Goal: Information Seeking & Learning: Learn about a topic

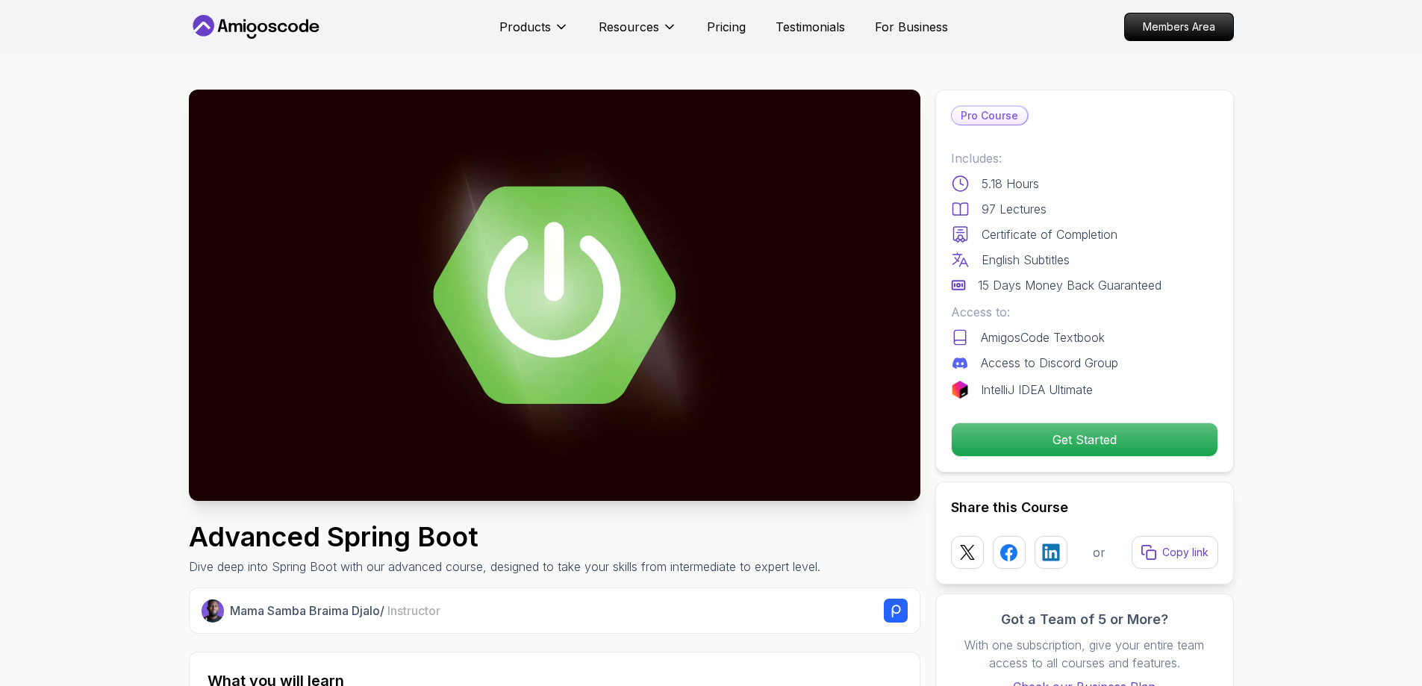
click at [525, 291] on img at bounding box center [555, 295] width 732 height 411
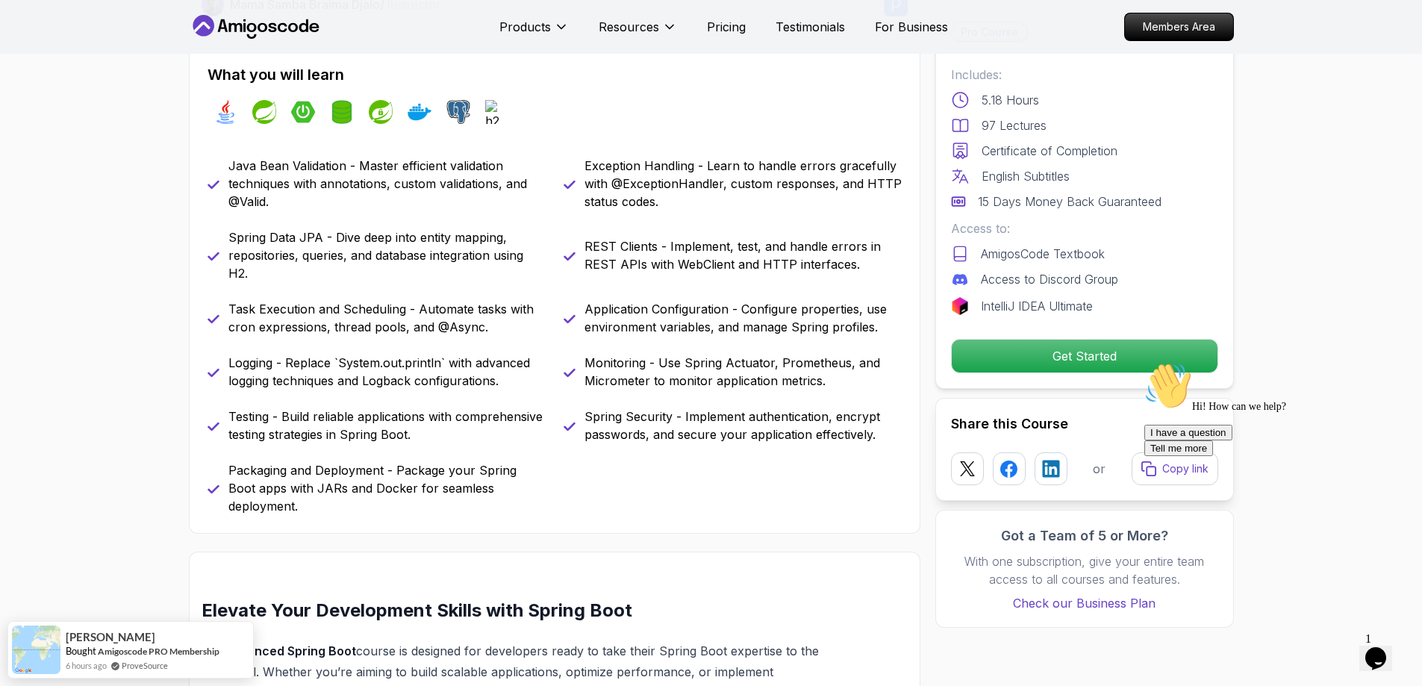
scroll to position [614, 0]
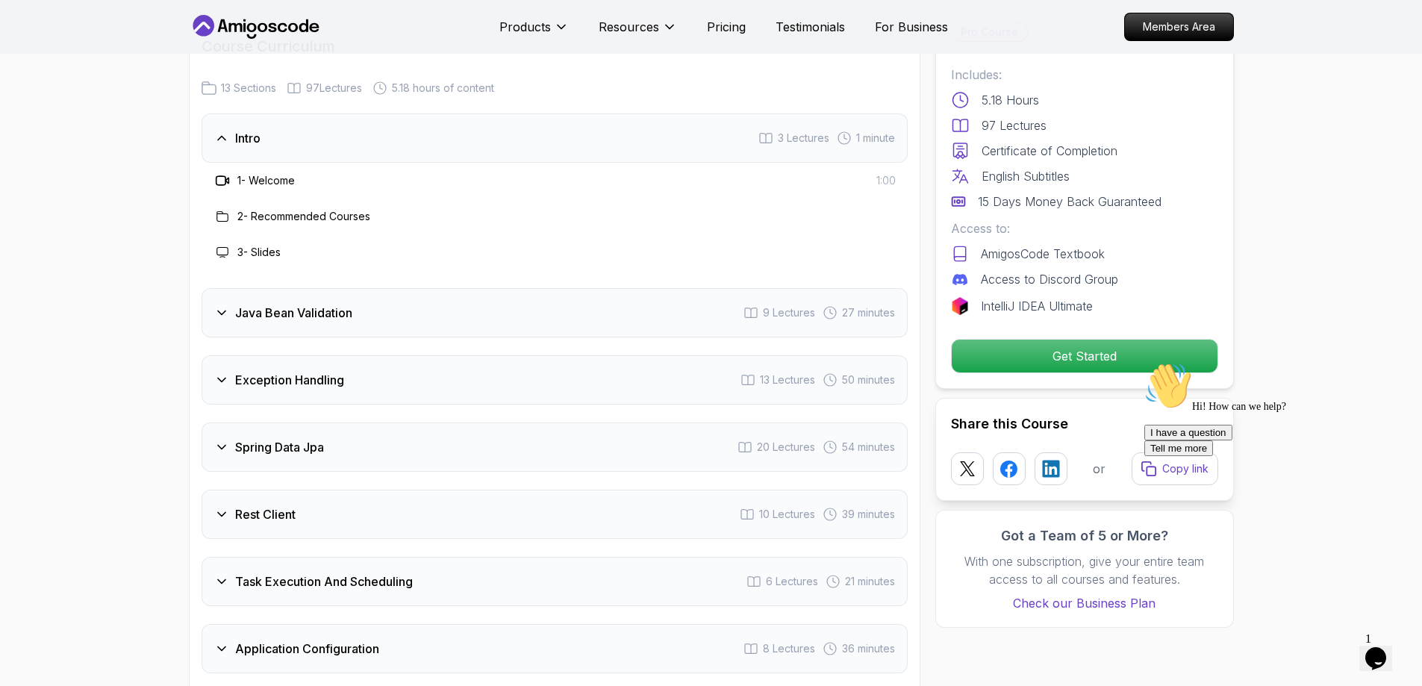
scroll to position [1948, 0]
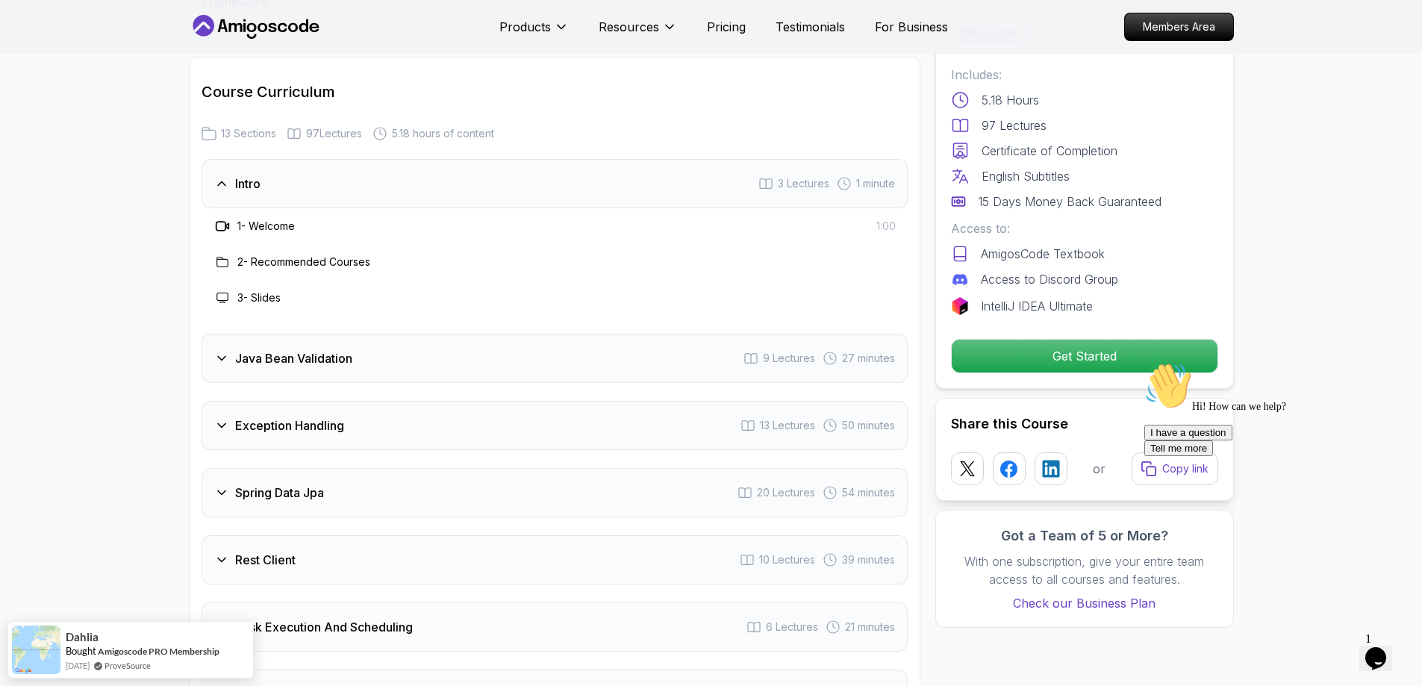
click at [299, 159] on div "Intro 3 Lectures 1 minute" at bounding box center [555, 183] width 706 height 49
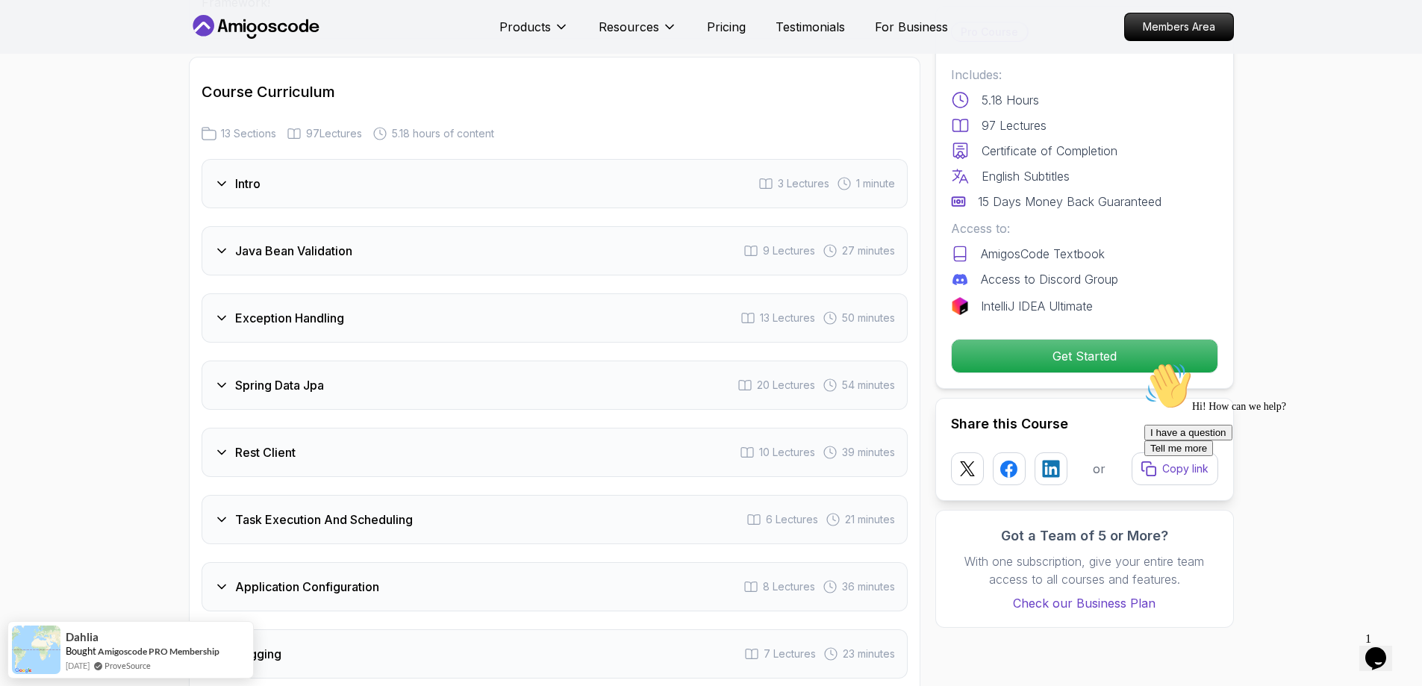
click at [299, 159] on div "Intro 3 Lectures 1 minute" at bounding box center [555, 183] width 706 height 49
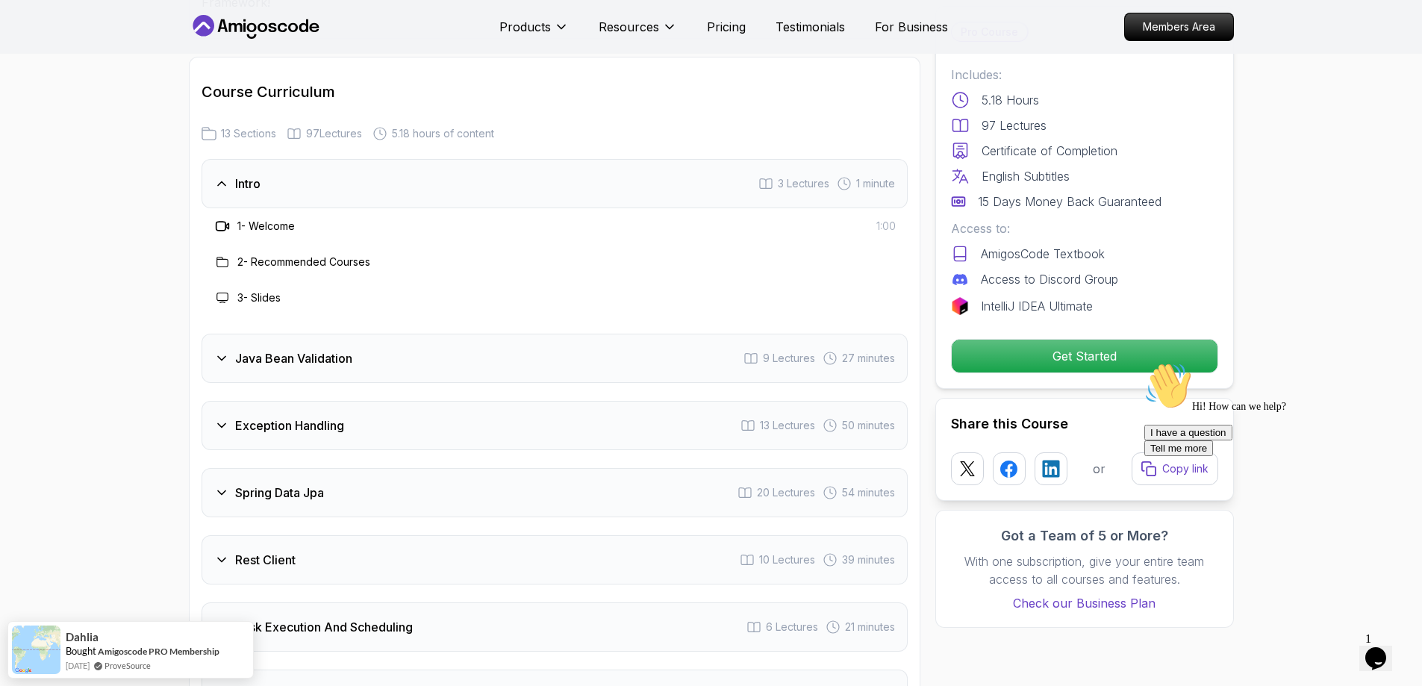
click at [299, 159] on div "Intro 3 Lectures 1 minute" at bounding box center [555, 183] width 706 height 49
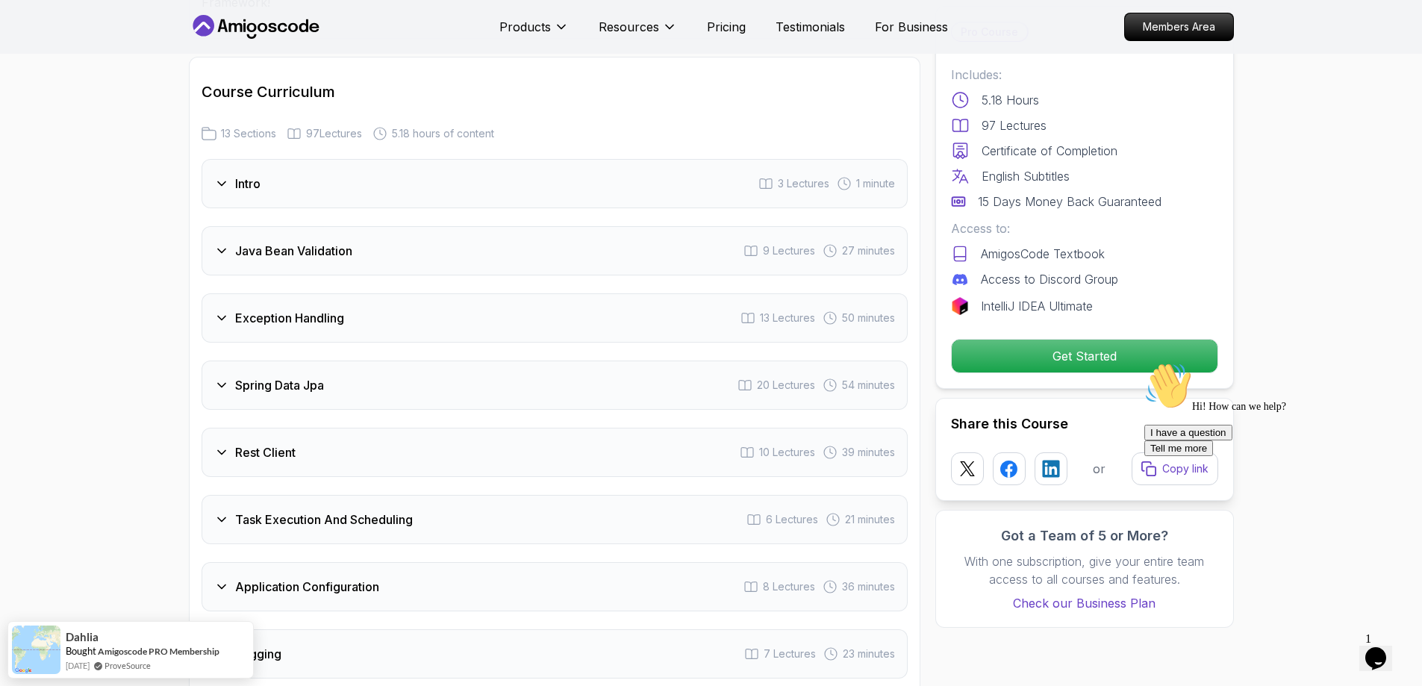
click at [302, 242] on h3 "Java Bean Validation" at bounding box center [293, 251] width 117 height 18
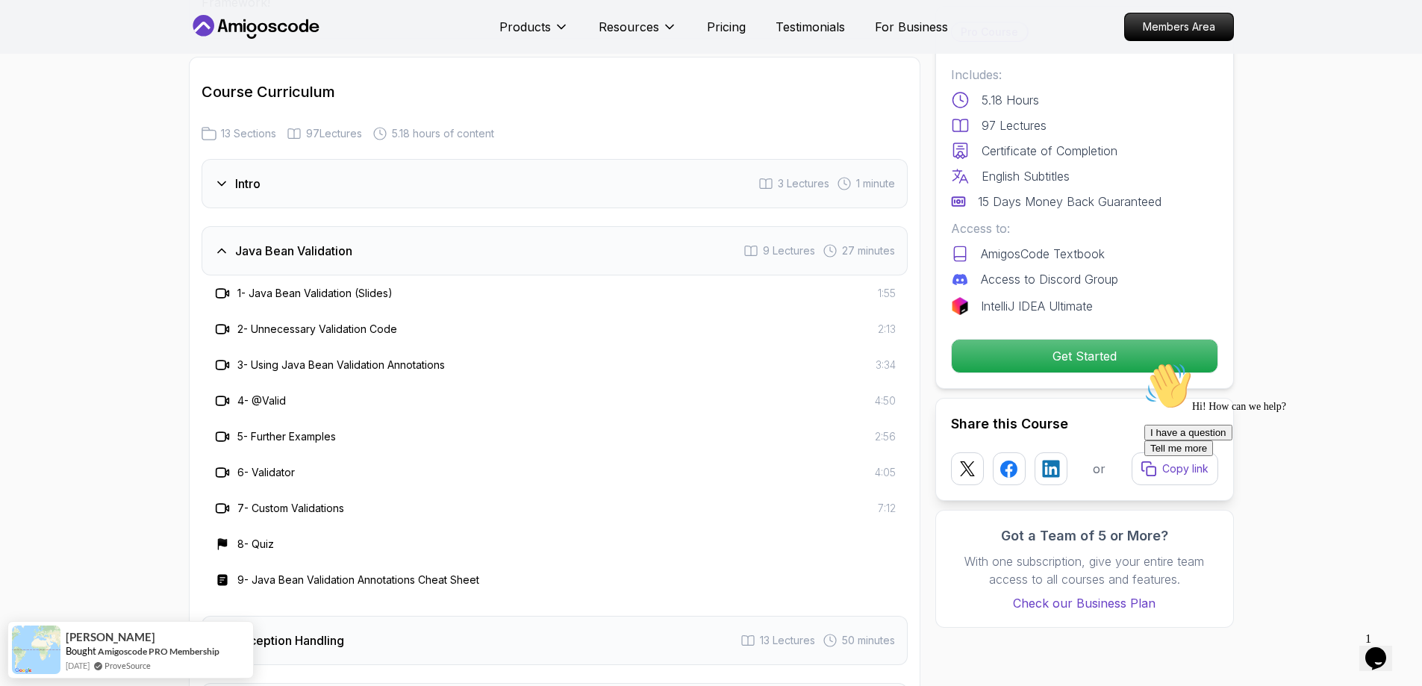
click at [302, 242] on h3 "Java Bean Validation" at bounding box center [293, 251] width 117 height 18
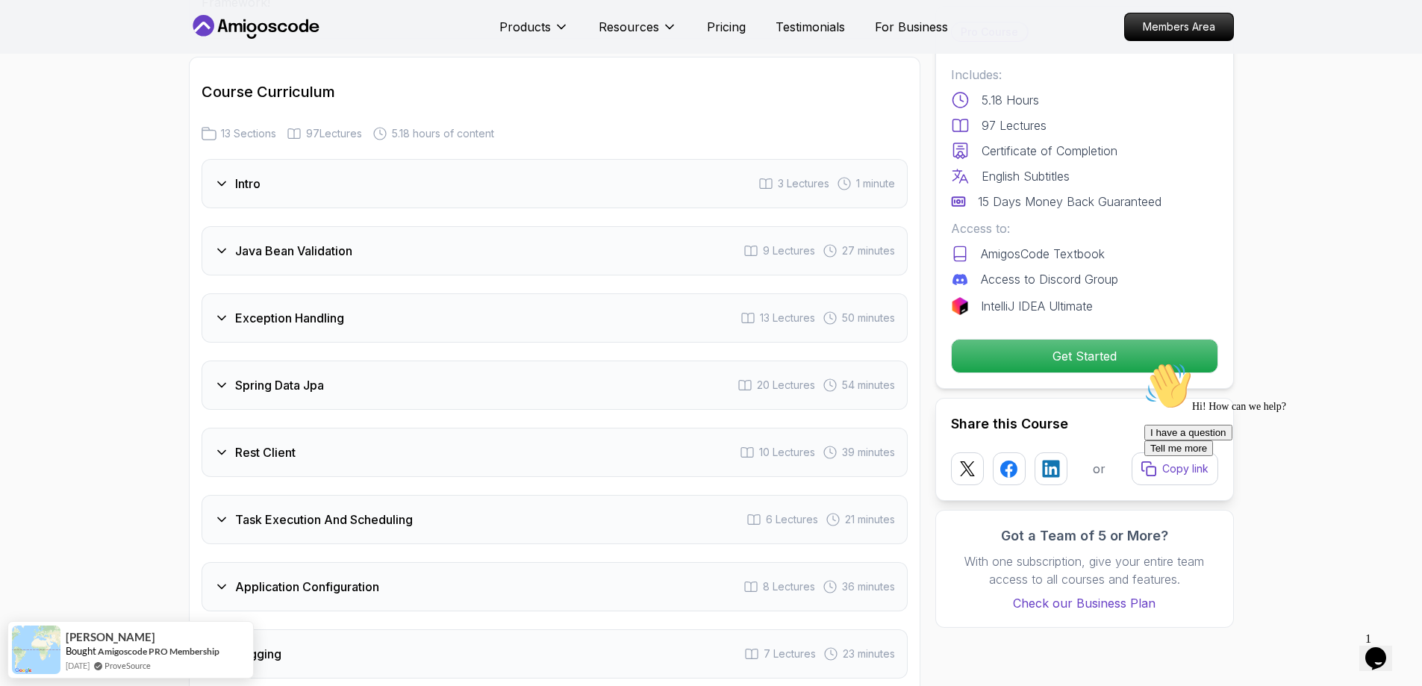
click at [309, 364] on div "Spring Data Jpa 20 Lectures 54 minutes" at bounding box center [555, 385] width 706 height 49
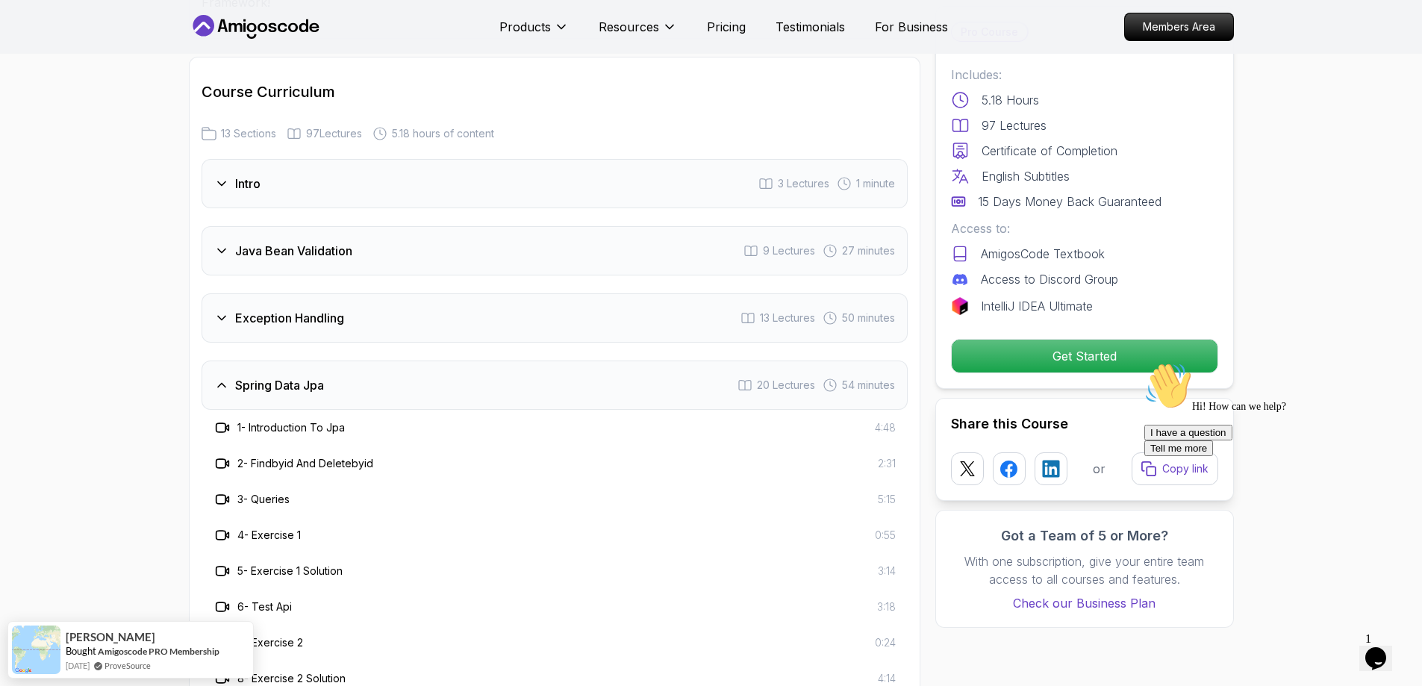
click at [309, 364] on div "Spring Data Jpa 20 Lectures 54 minutes" at bounding box center [555, 385] width 706 height 49
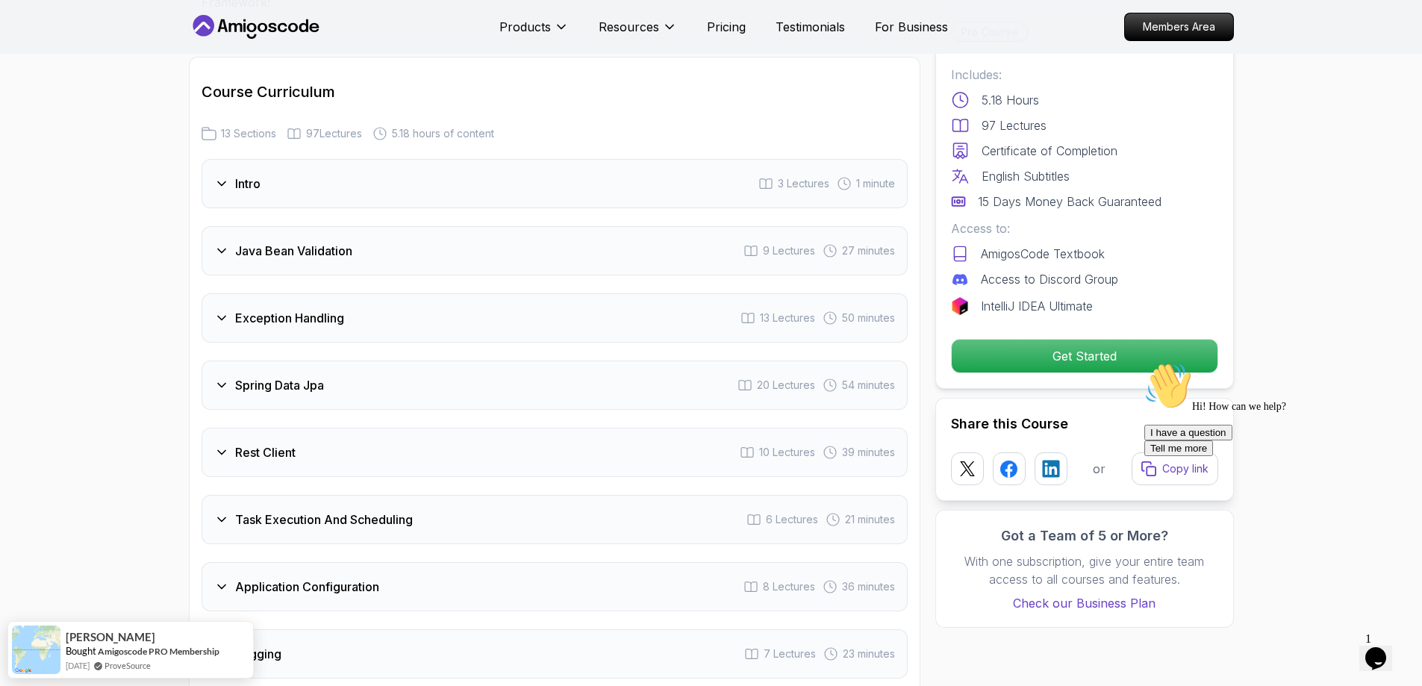
click at [338, 302] on div "Exception Handling 13 Lectures 50 minutes" at bounding box center [555, 317] width 706 height 49
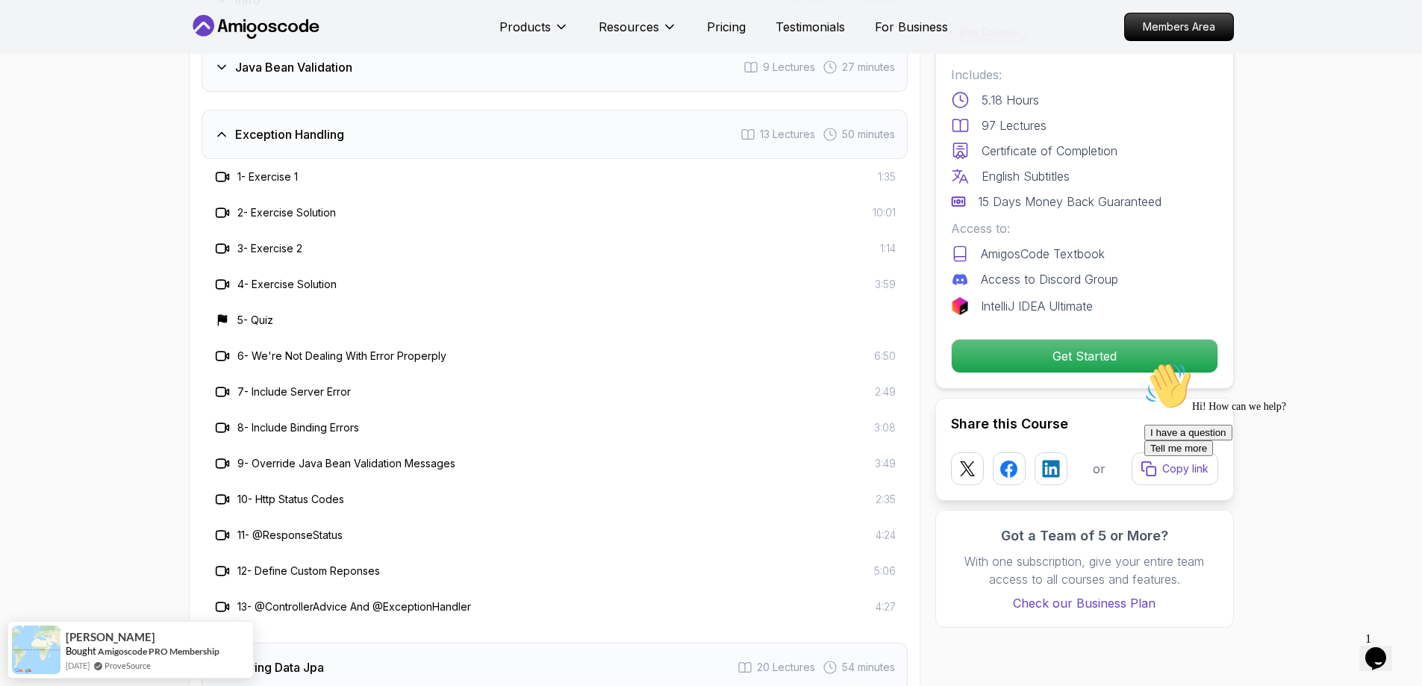
scroll to position [2140, 0]
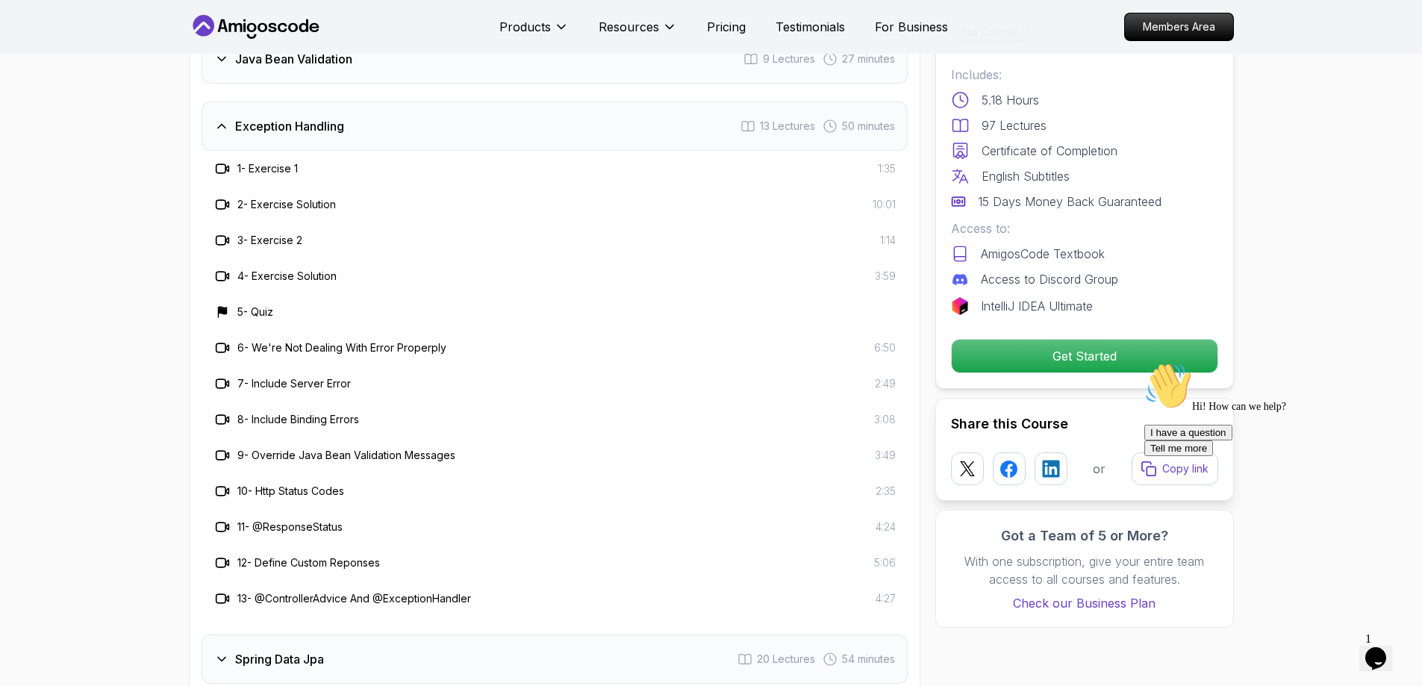
click at [309, 117] on h3 "Exception Handling" at bounding box center [289, 126] width 109 height 18
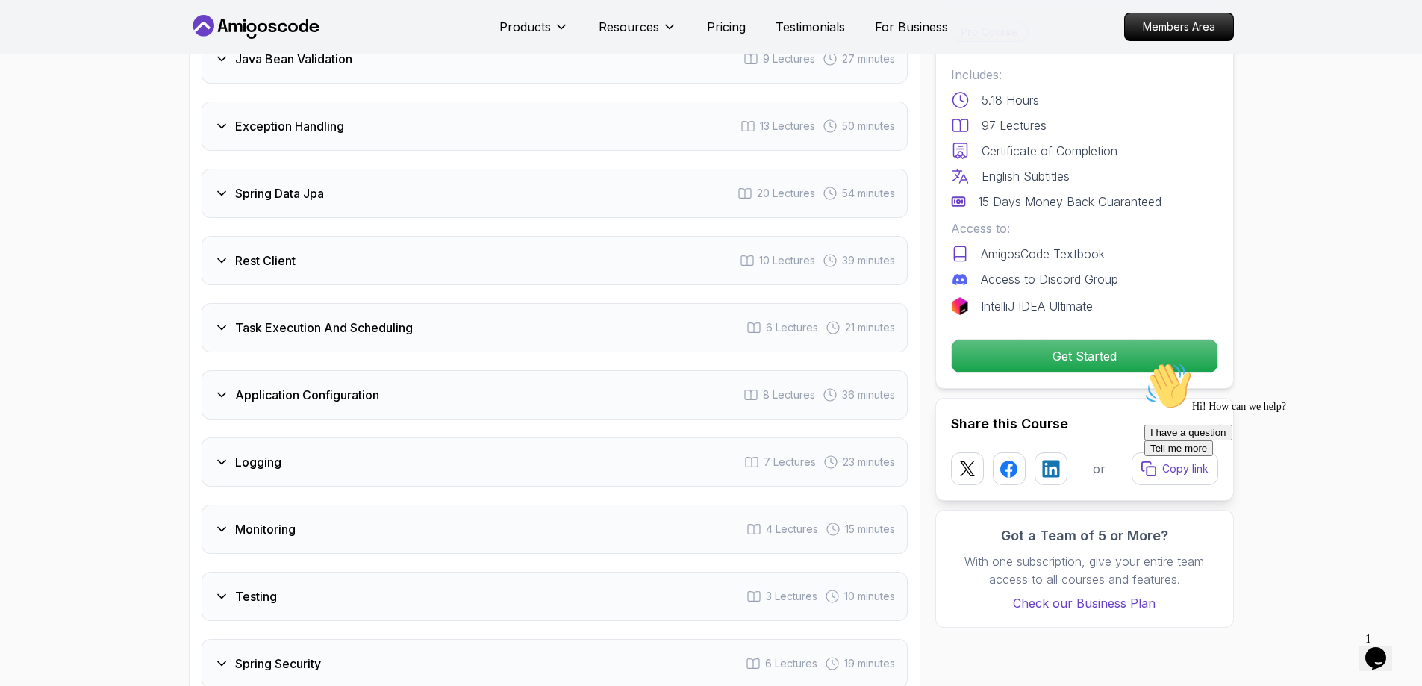
click at [298, 184] on h3 "Spring Data Jpa" at bounding box center [279, 193] width 89 height 18
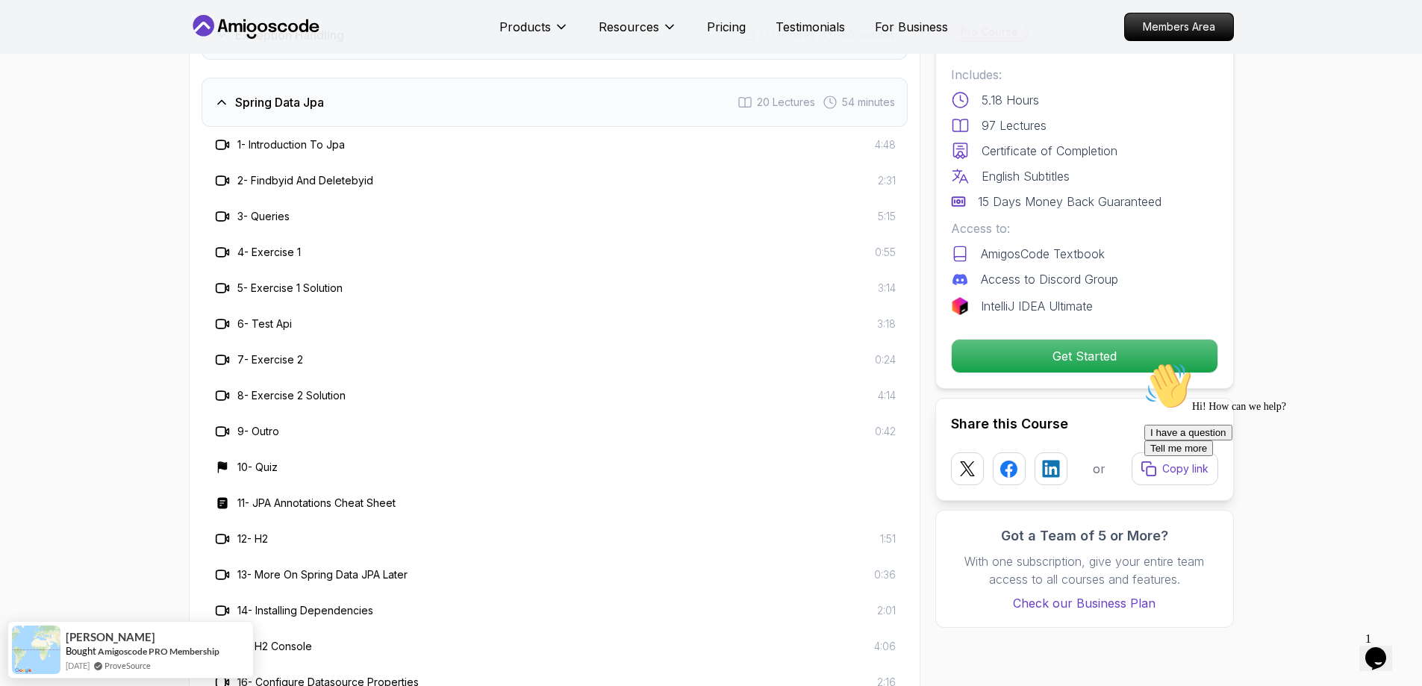
scroll to position [2223, 0]
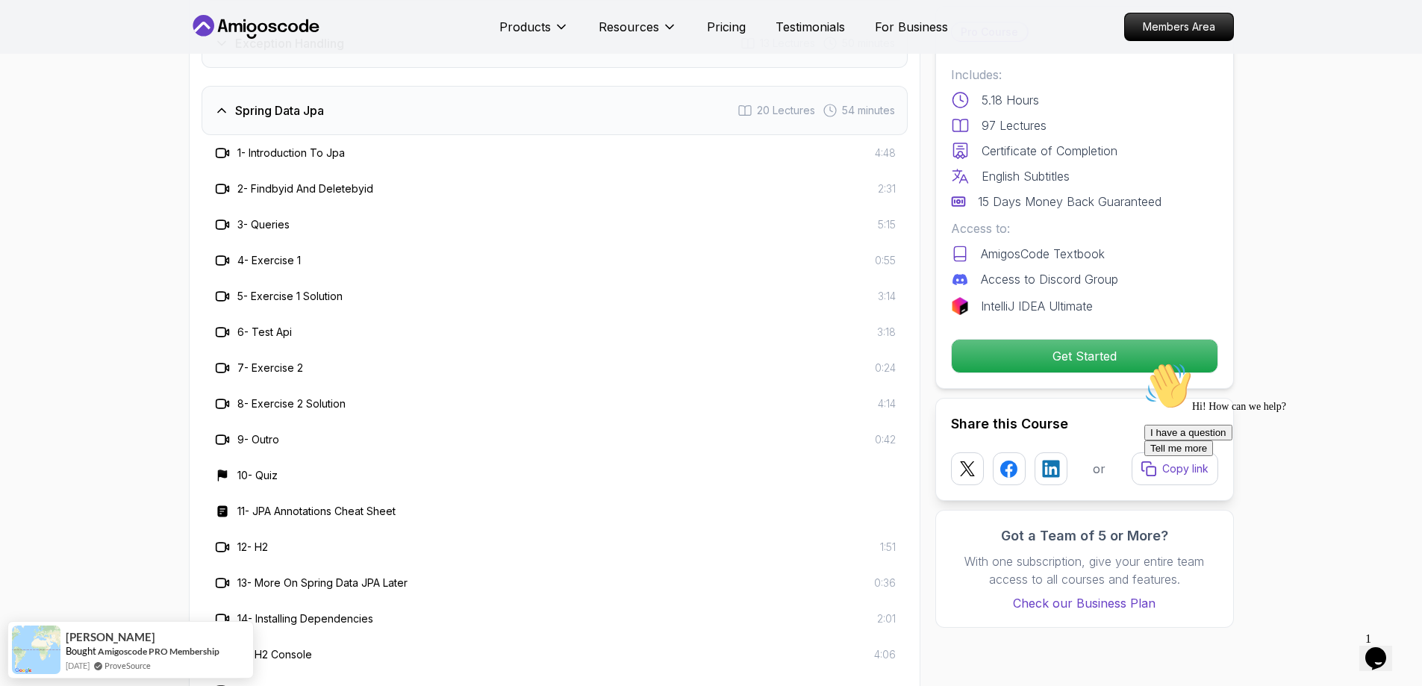
click at [354, 86] on div "Spring Data Jpa 20 Lectures 54 minutes" at bounding box center [555, 110] width 706 height 49
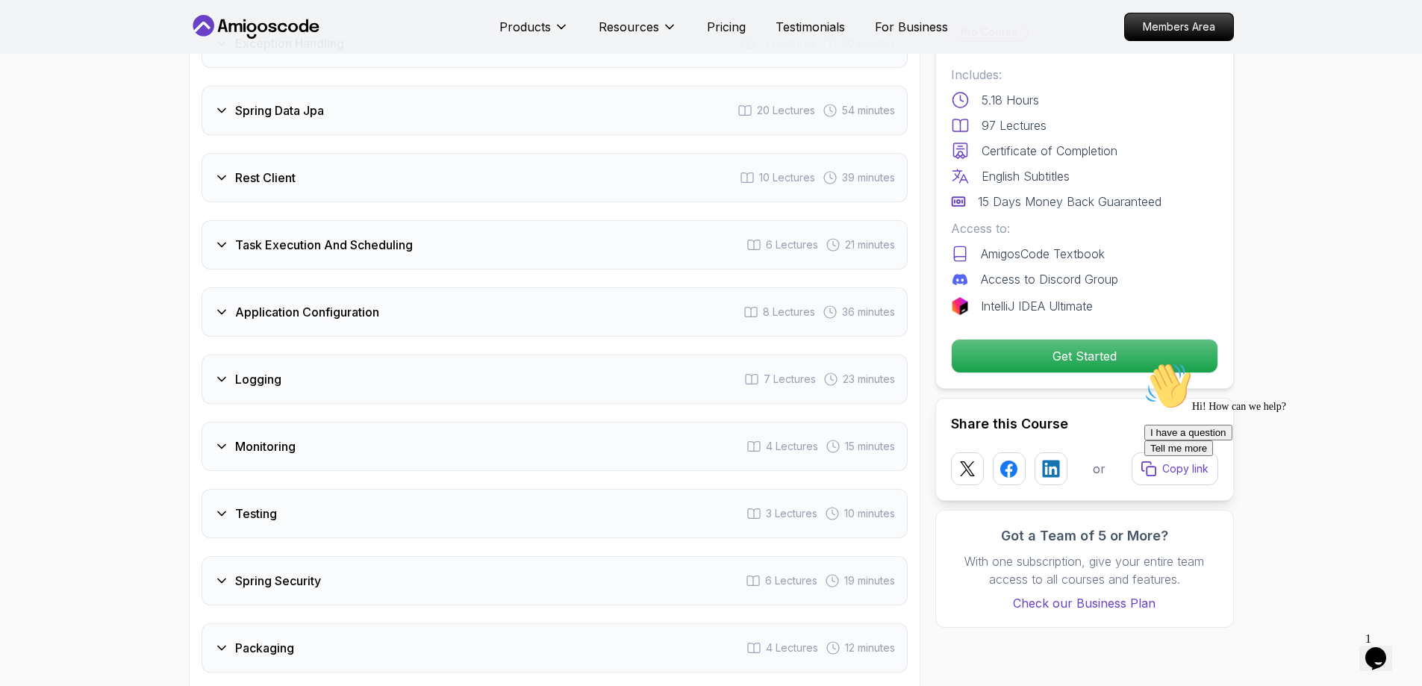
click at [311, 153] on div "Rest Client 10 Lectures 39 minutes" at bounding box center [555, 177] width 706 height 49
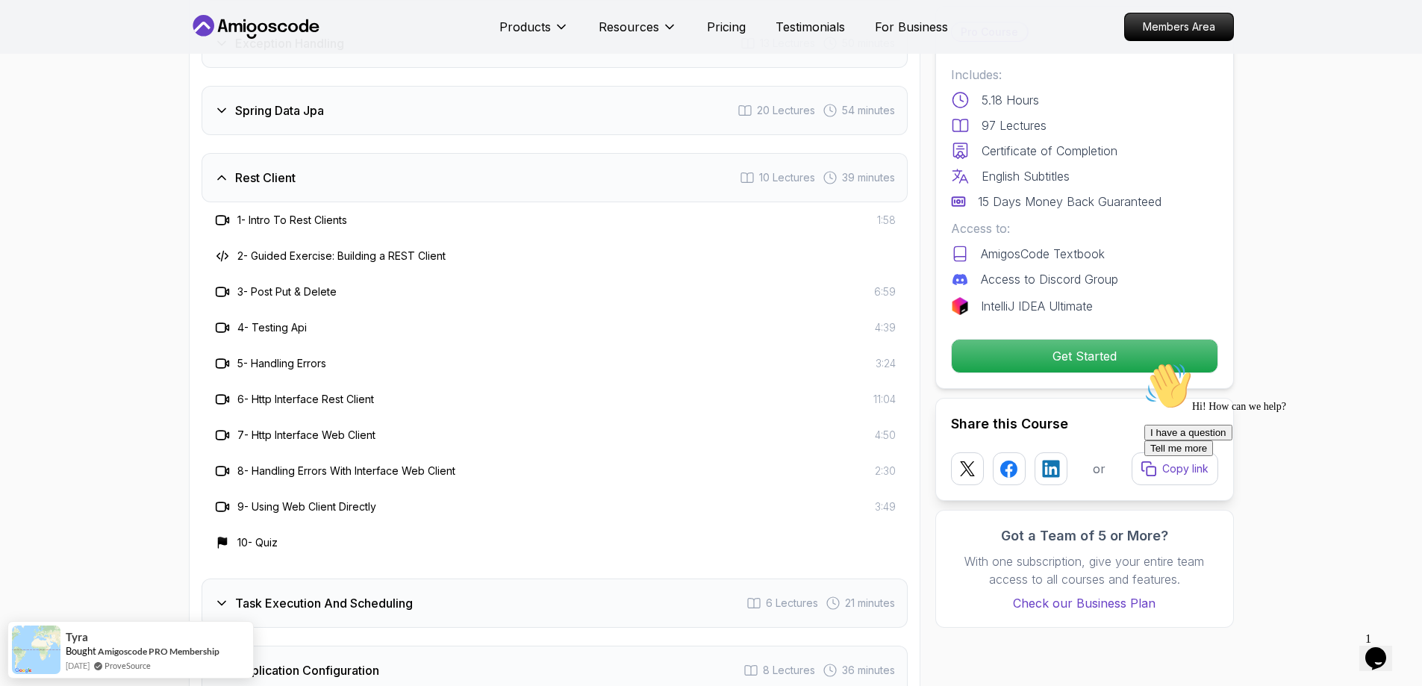
click at [308, 153] on div "Rest Client 10 Lectures 39 minutes" at bounding box center [555, 177] width 706 height 49
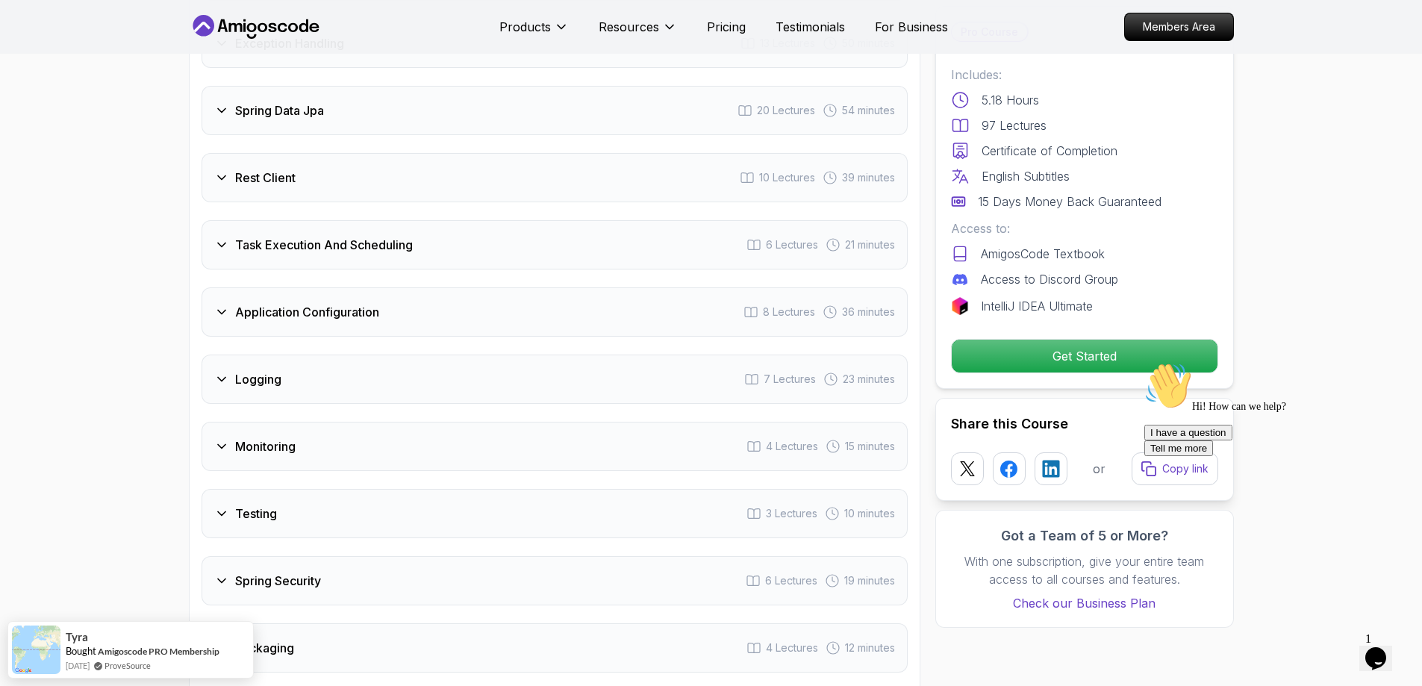
click at [325, 236] on h3 "Task Execution And Scheduling" at bounding box center [324, 245] width 178 height 18
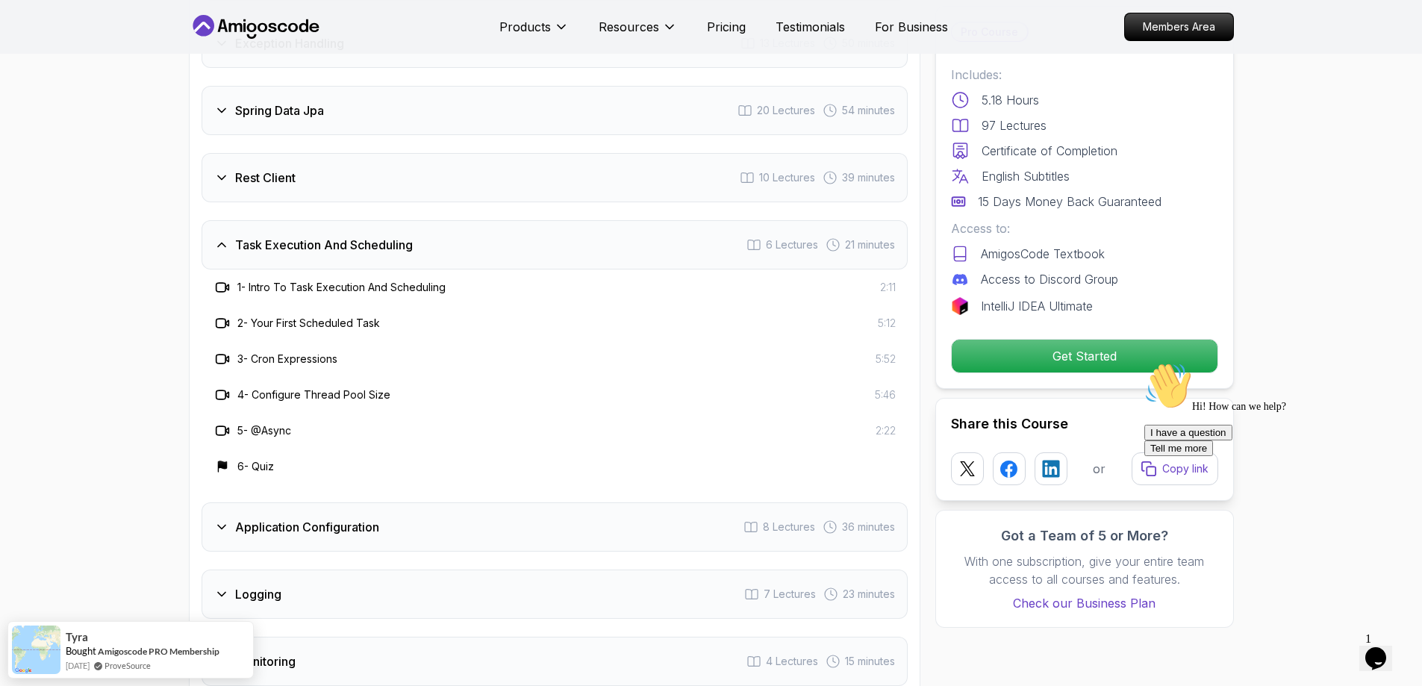
click at [324, 236] on h3 "Task Execution And Scheduling" at bounding box center [324, 245] width 178 height 18
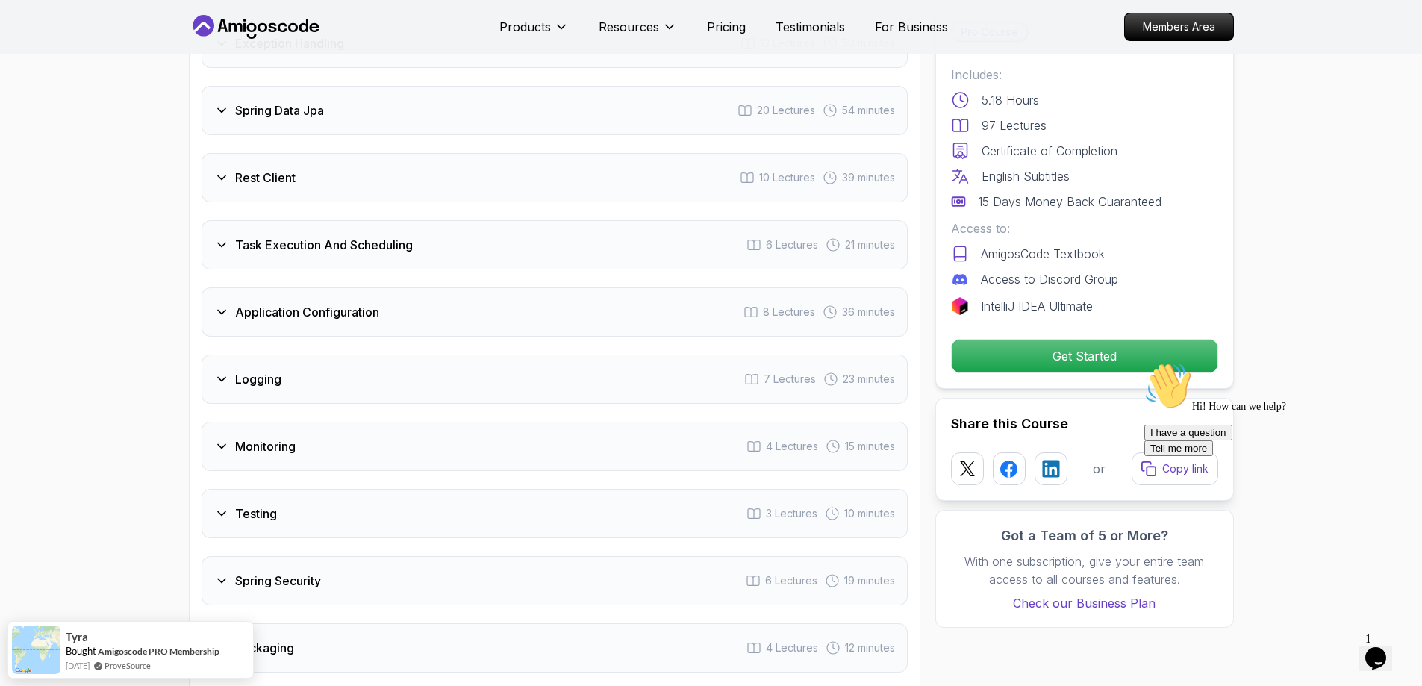
click at [314, 287] on div "Application Configuration 8 Lectures 36 minutes" at bounding box center [555, 311] width 706 height 49
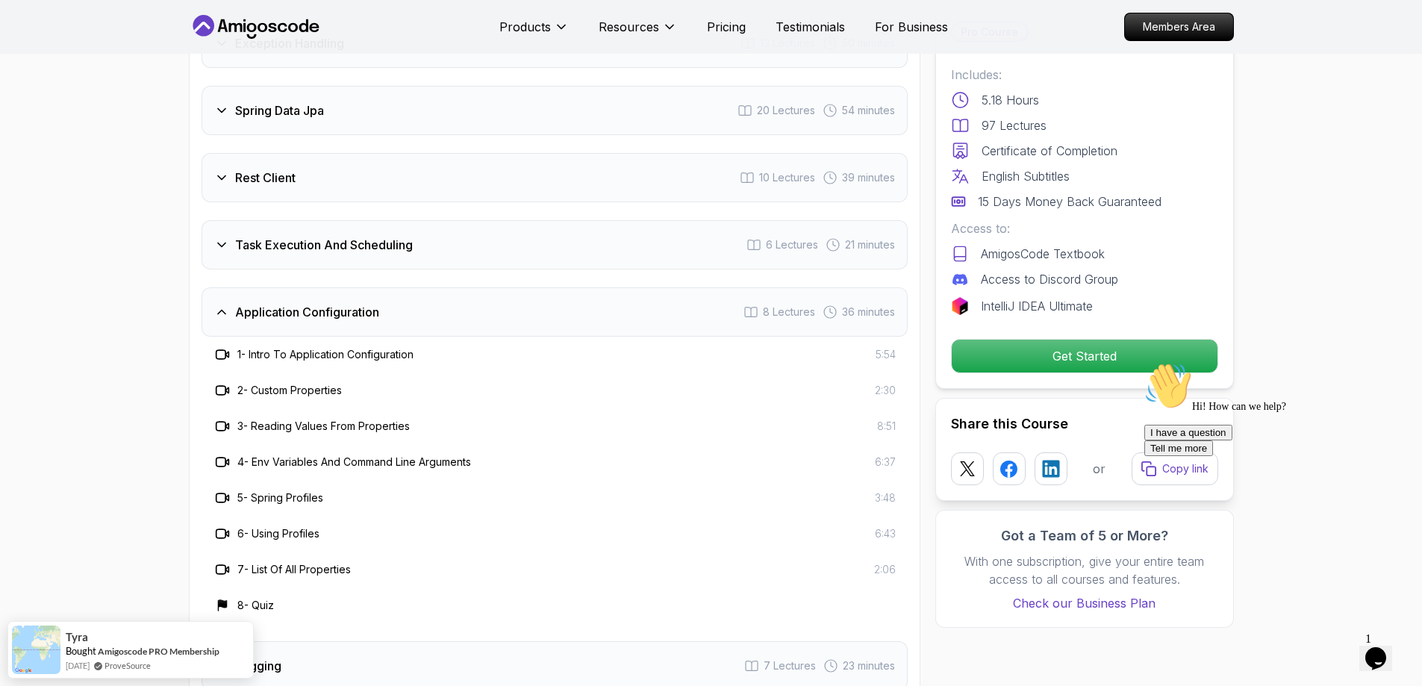
click at [382, 287] on div "Application Configuration 8 Lectures 36 minutes" at bounding box center [555, 311] width 706 height 49
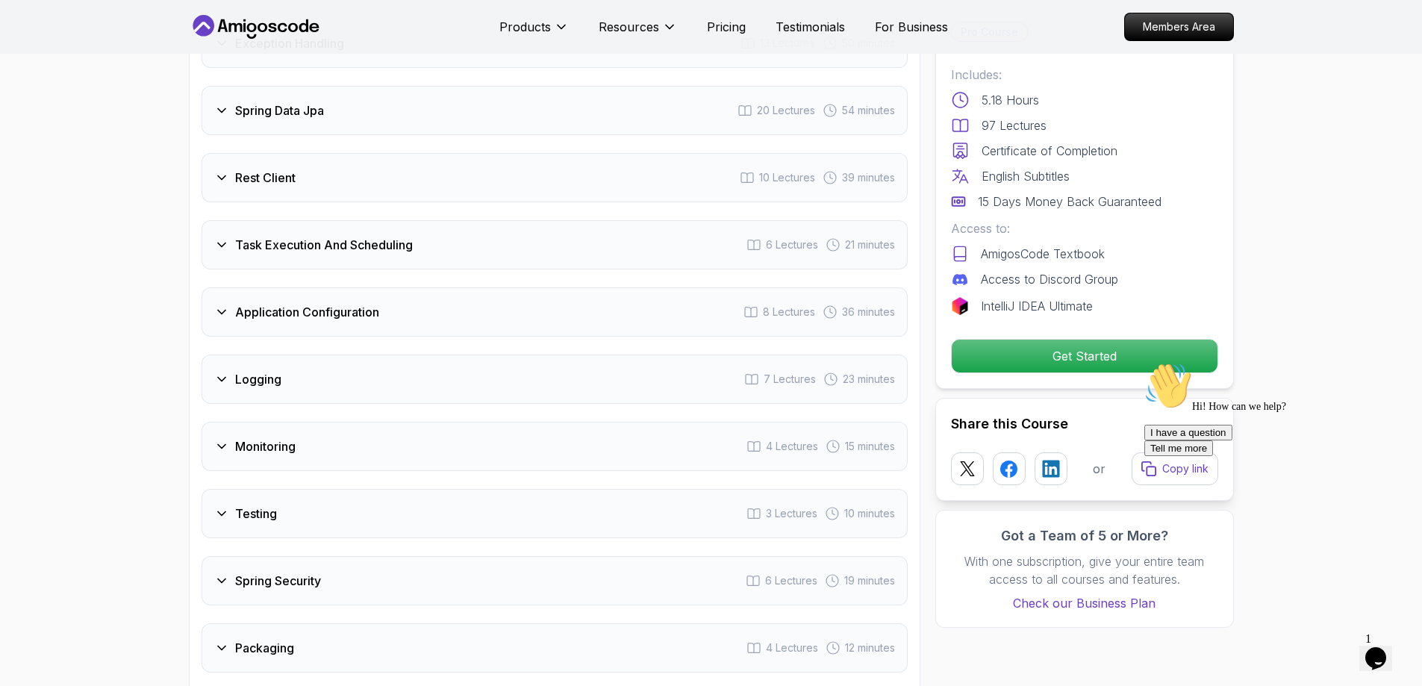
click at [313, 355] on div "Logging 7 Lectures 23 minutes" at bounding box center [555, 379] width 706 height 49
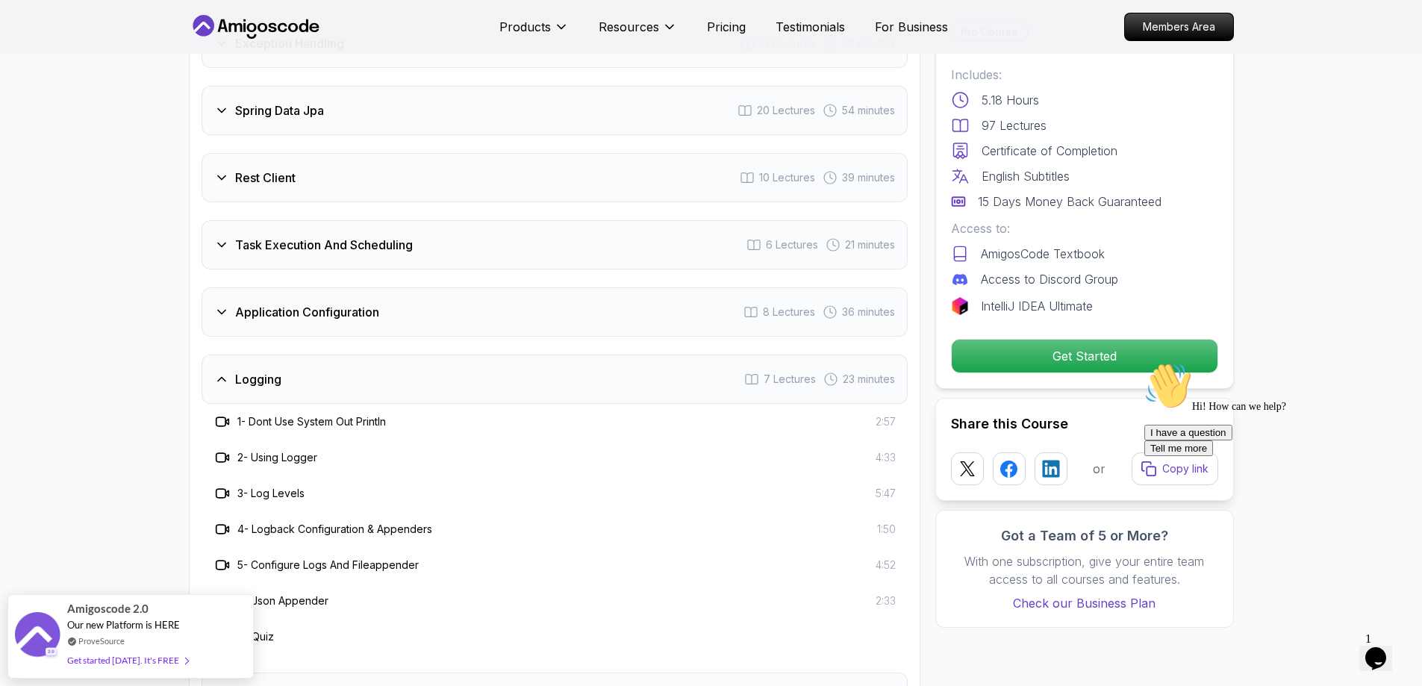
click at [313, 355] on div "Logging 7 Lectures 23 minutes" at bounding box center [555, 379] width 706 height 49
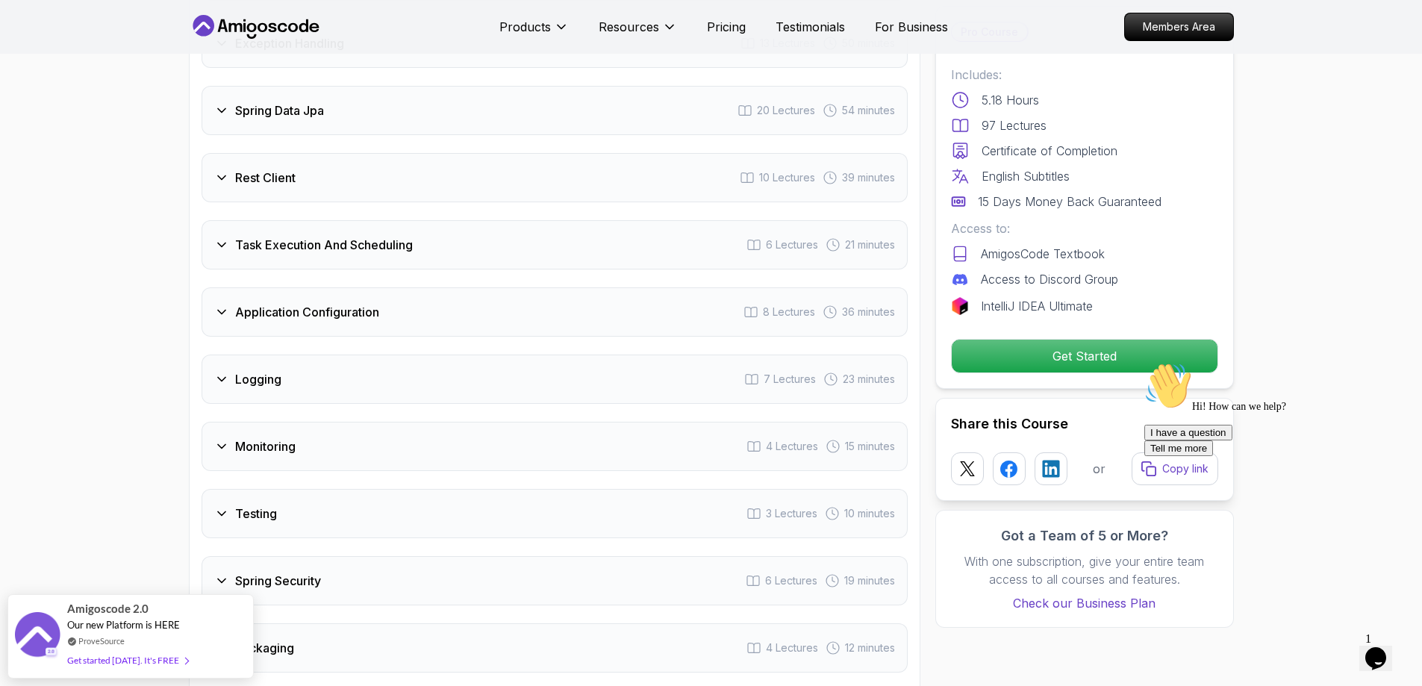
click at [346, 422] on div "Monitoring 4 Lectures 15 minutes" at bounding box center [555, 446] width 706 height 49
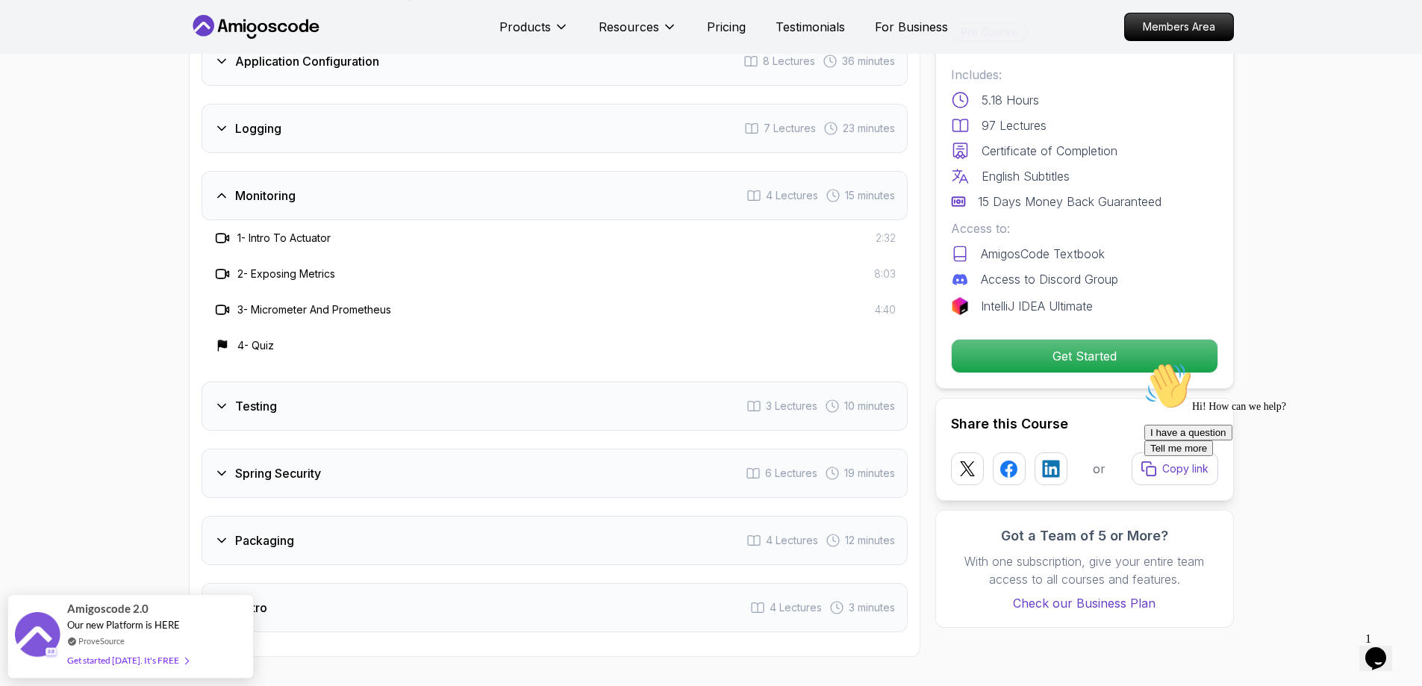
scroll to position [2489, 0]
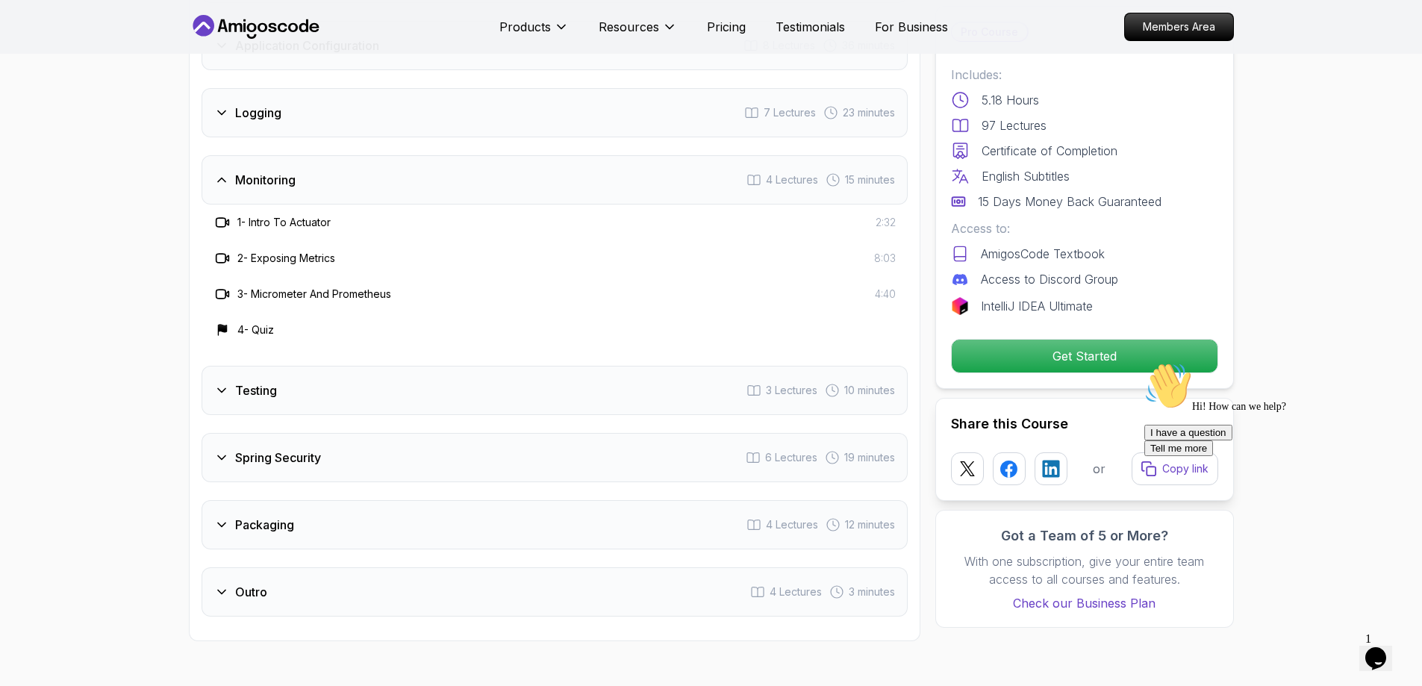
click at [332, 155] on div "Monitoring 4 Lectures 15 minutes" at bounding box center [555, 179] width 706 height 49
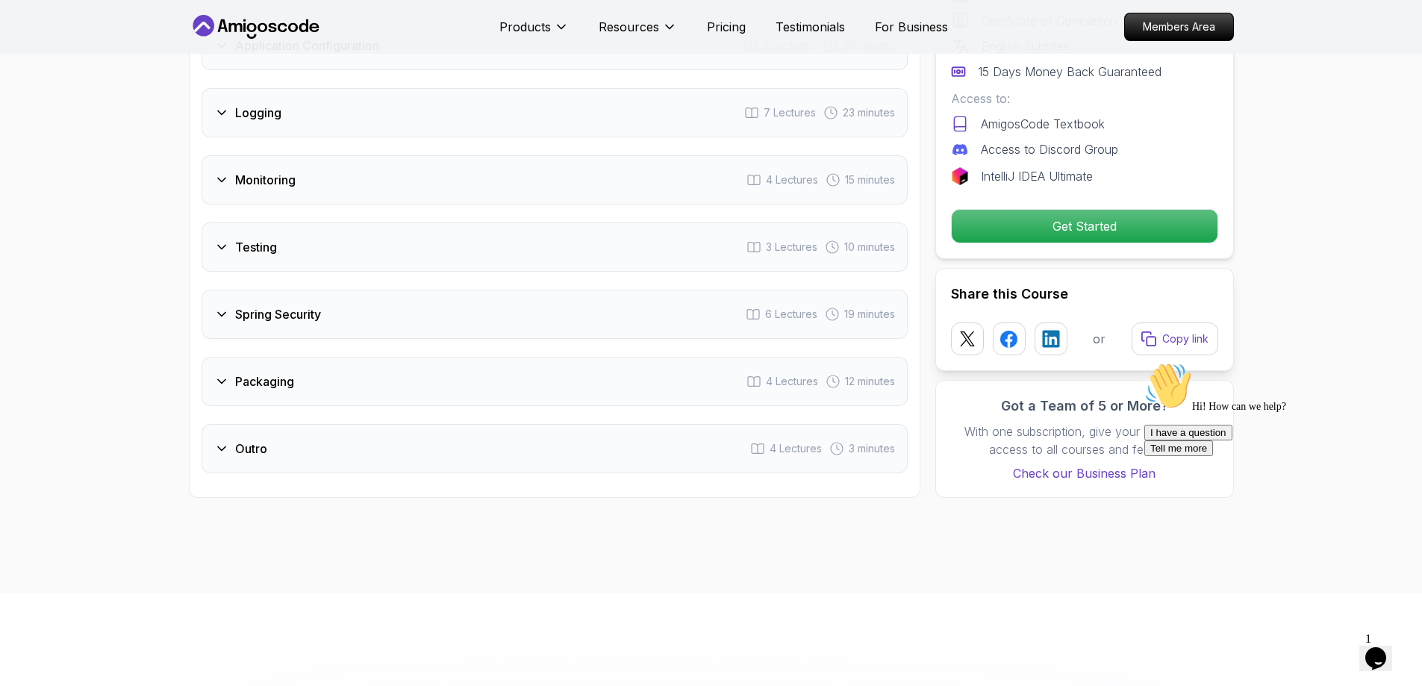
click at [334, 223] on div "Testing 3 Lectures 10 minutes" at bounding box center [555, 247] width 706 height 49
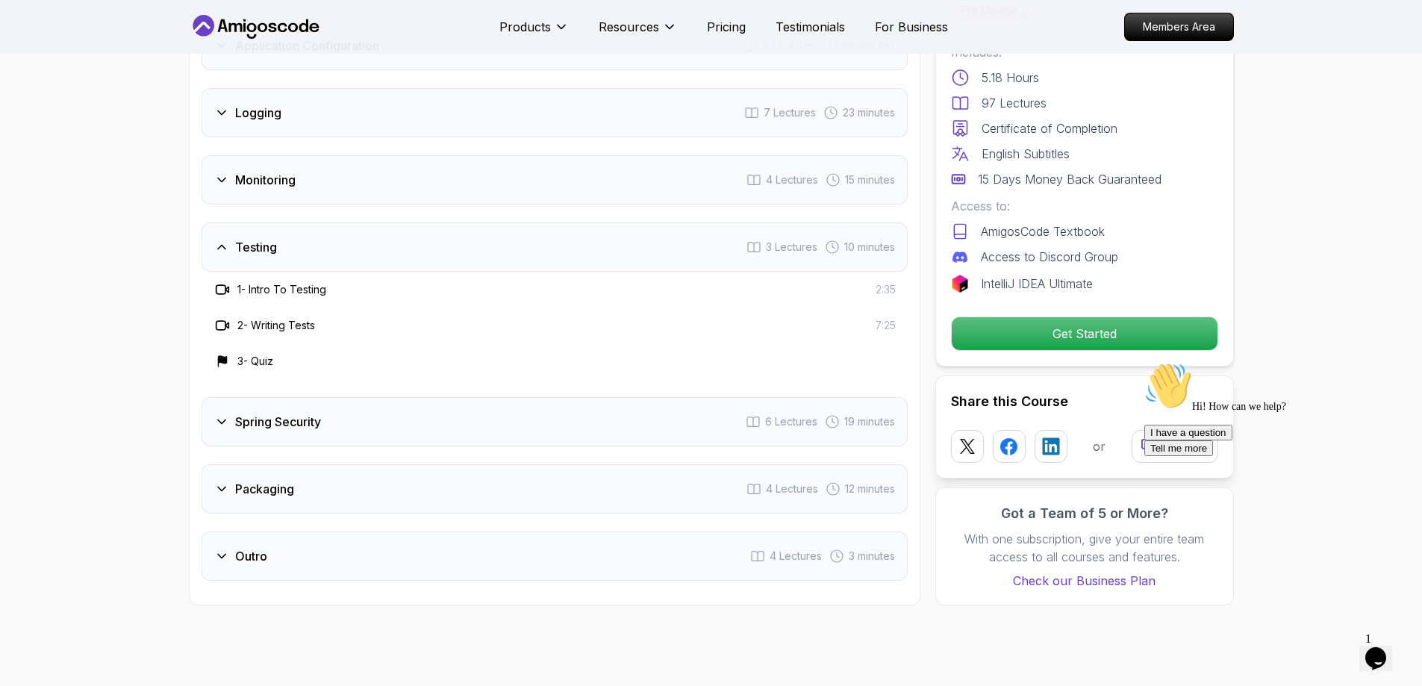
click at [334, 223] on div "Testing 3 Lectures 10 minutes" at bounding box center [555, 247] width 706 height 49
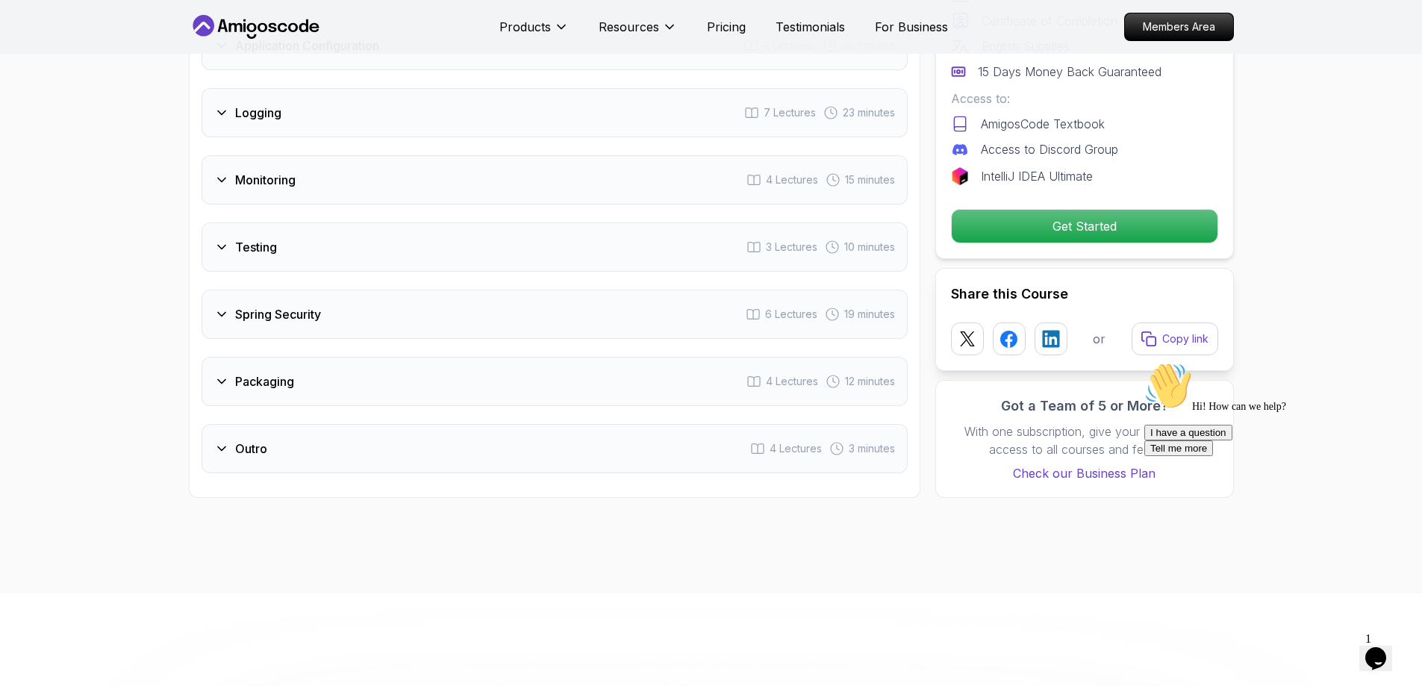
click at [309, 290] on div "Spring Security 6 Lectures 19 minutes" at bounding box center [555, 314] width 706 height 49
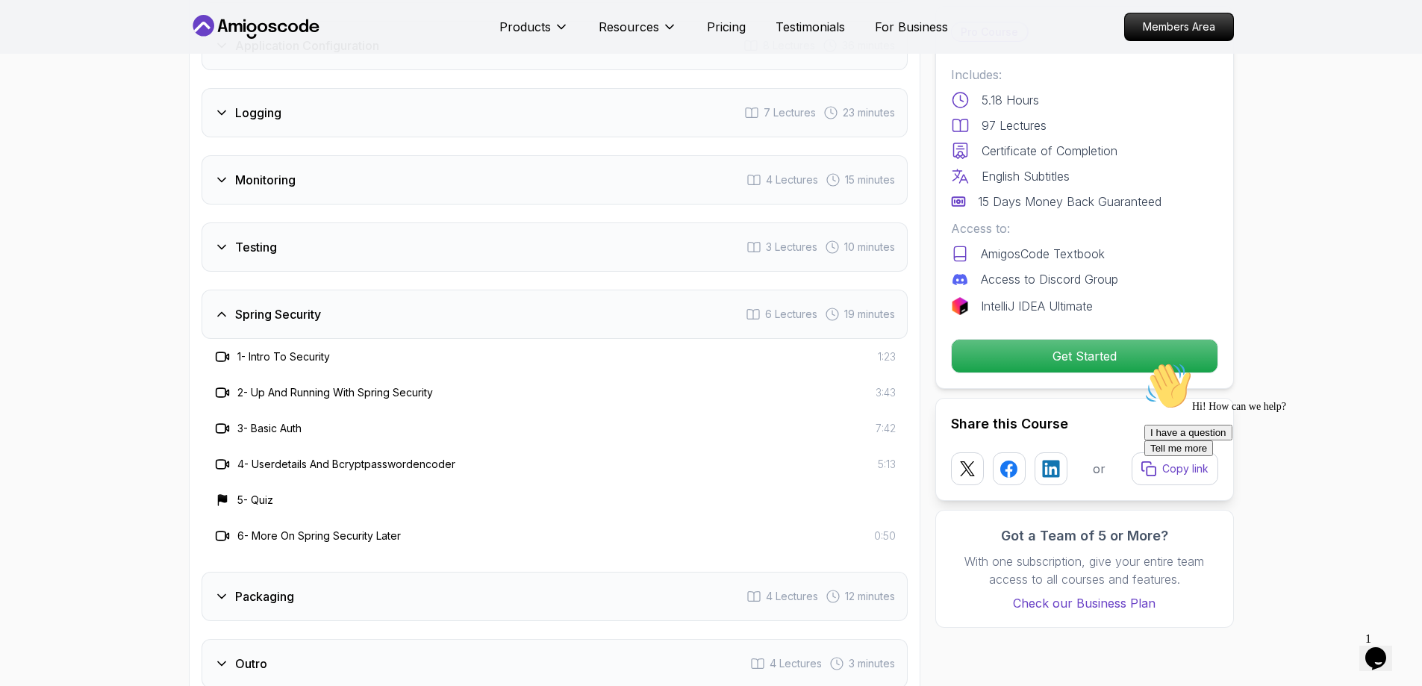
click at [332, 290] on div "Spring Security 6 Lectures 19 minutes" at bounding box center [555, 314] width 706 height 49
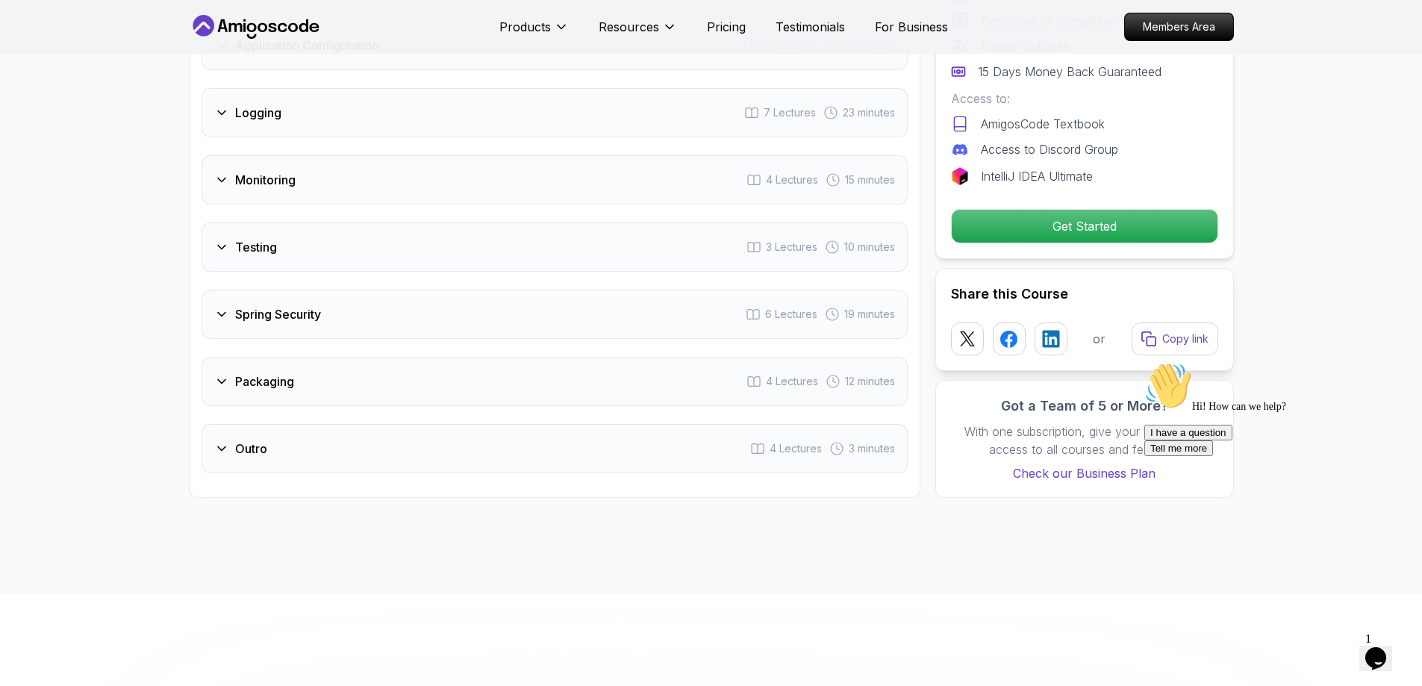
click at [331, 357] on div "Packaging 4 Lectures 12 minutes" at bounding box center [555, 381] width 706 height 49
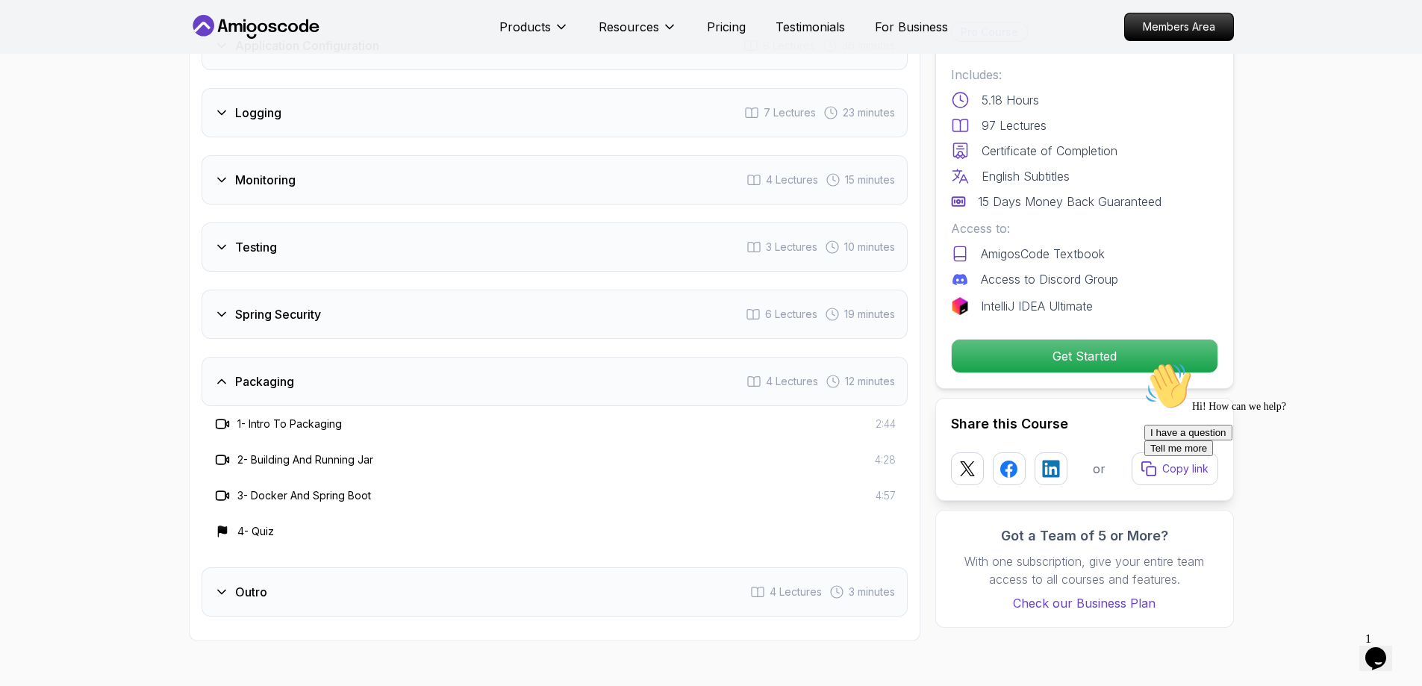
click at [296, 357] on div "Packaging 4 Lectures 12 minutes" at bounding box center [555, 381] width 706 height 49
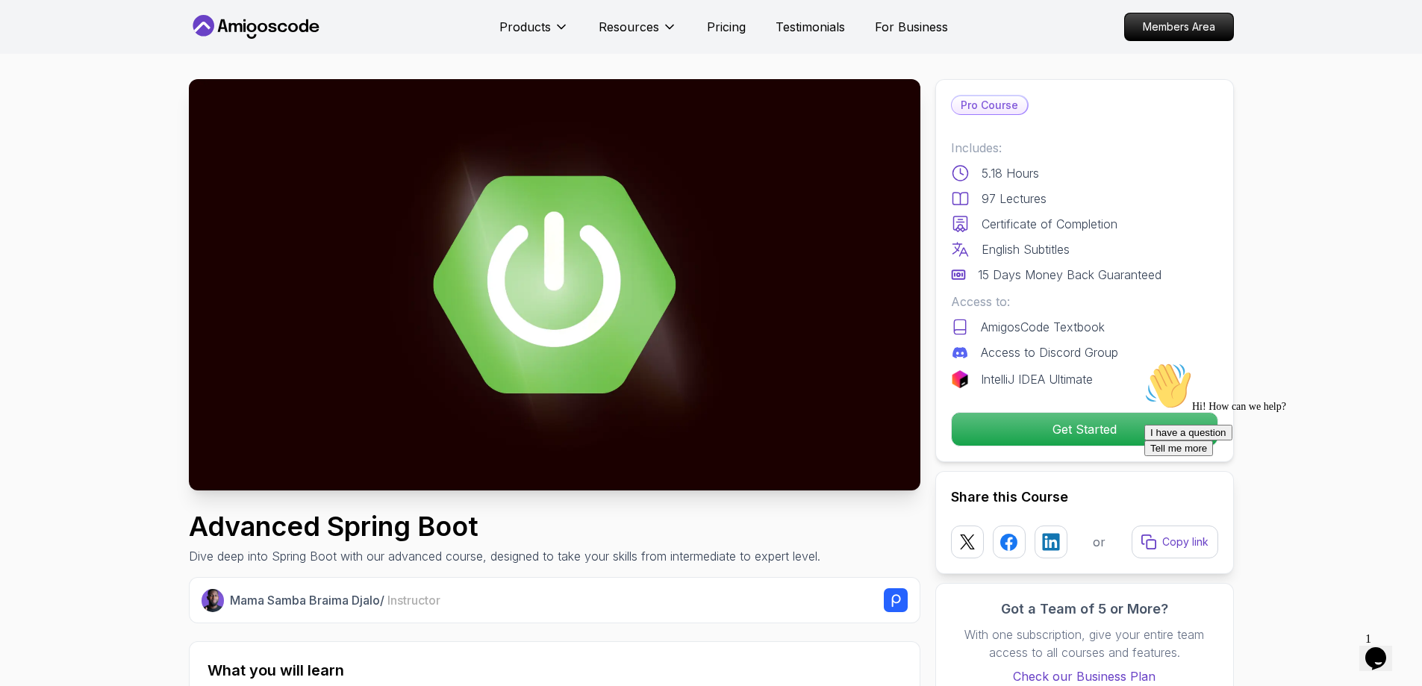
scroll to position [0, 0]
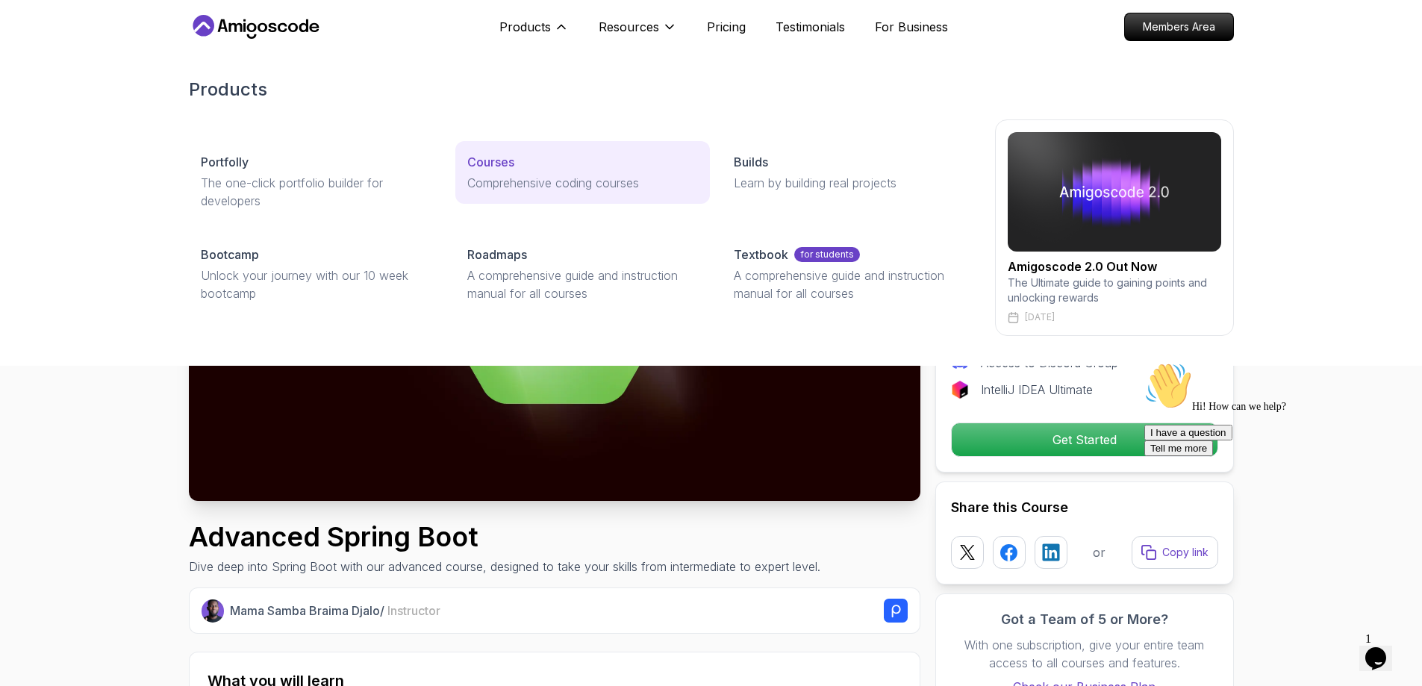
click at [500, 158] on p "Courses" at bounding box center [490, 162] width 47 height 18
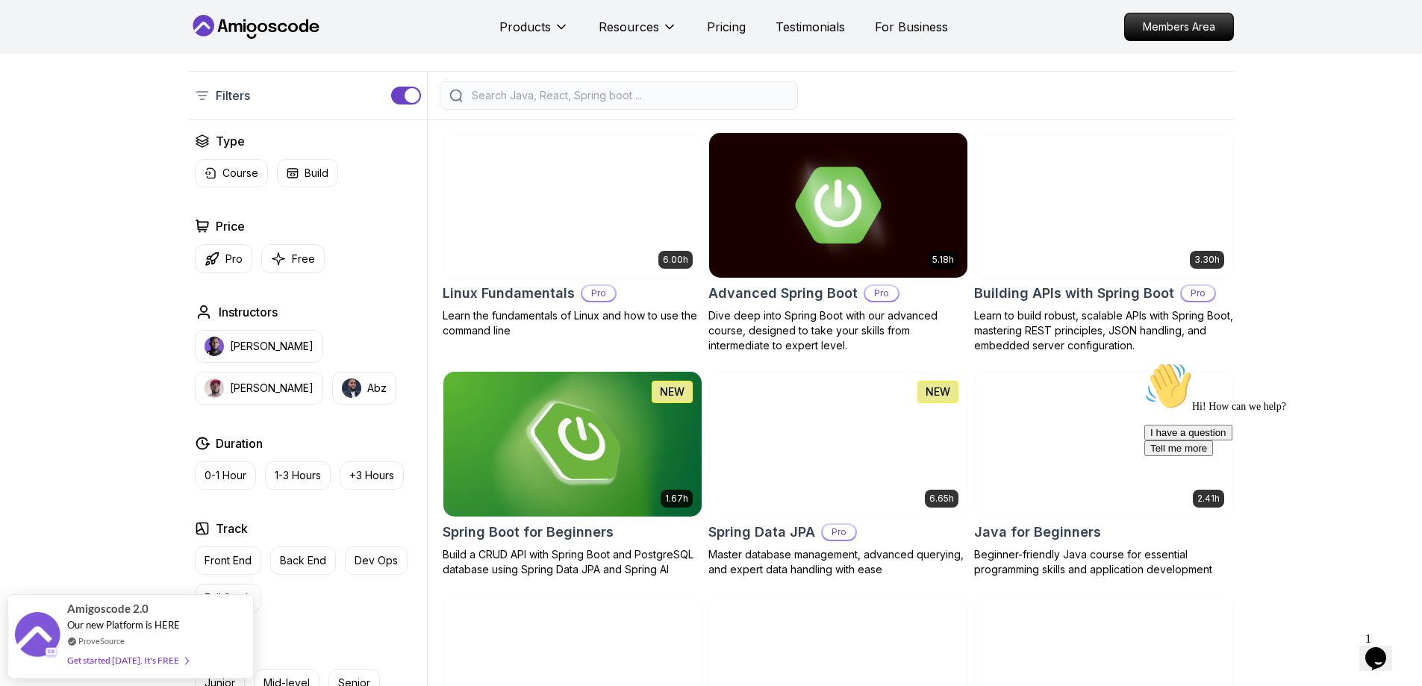
scroll to position [379, 0]
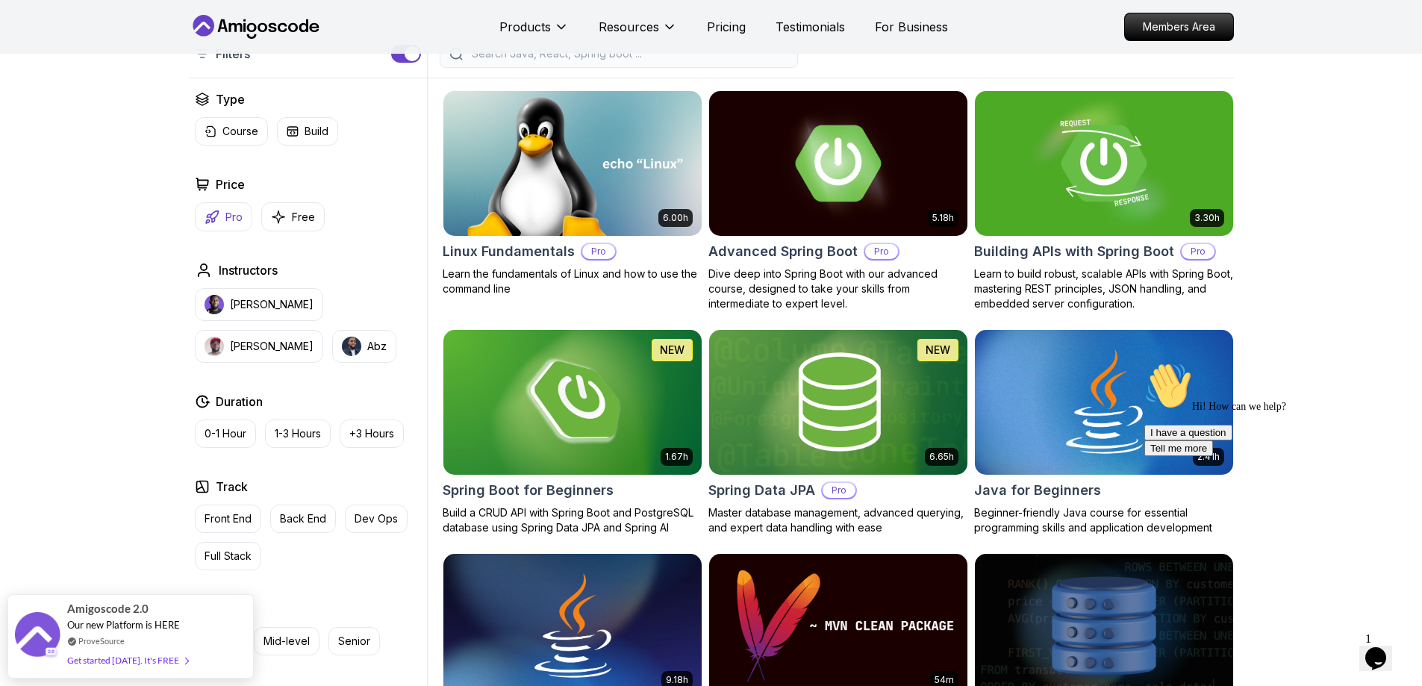
click at [224, 212] on button "Pro" at bounding box center [223, 216] width 57 height 29
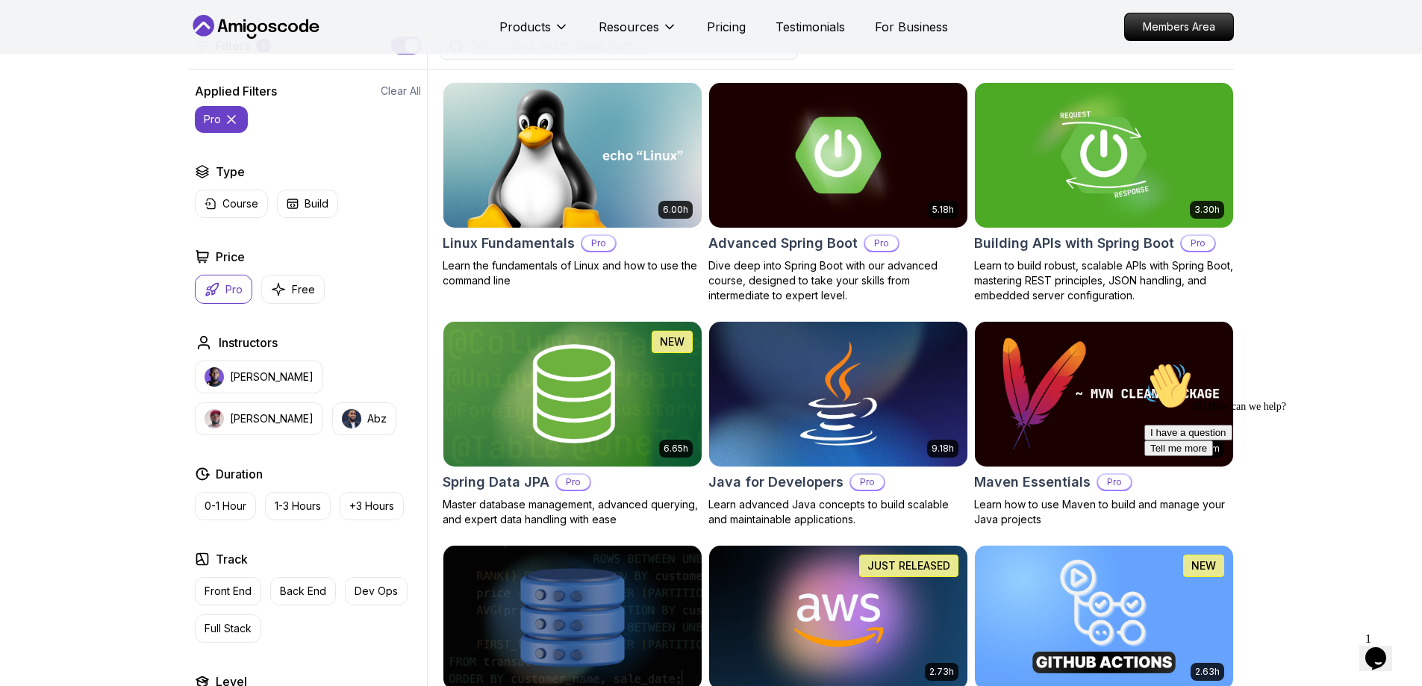
scroll to position [417, 0]
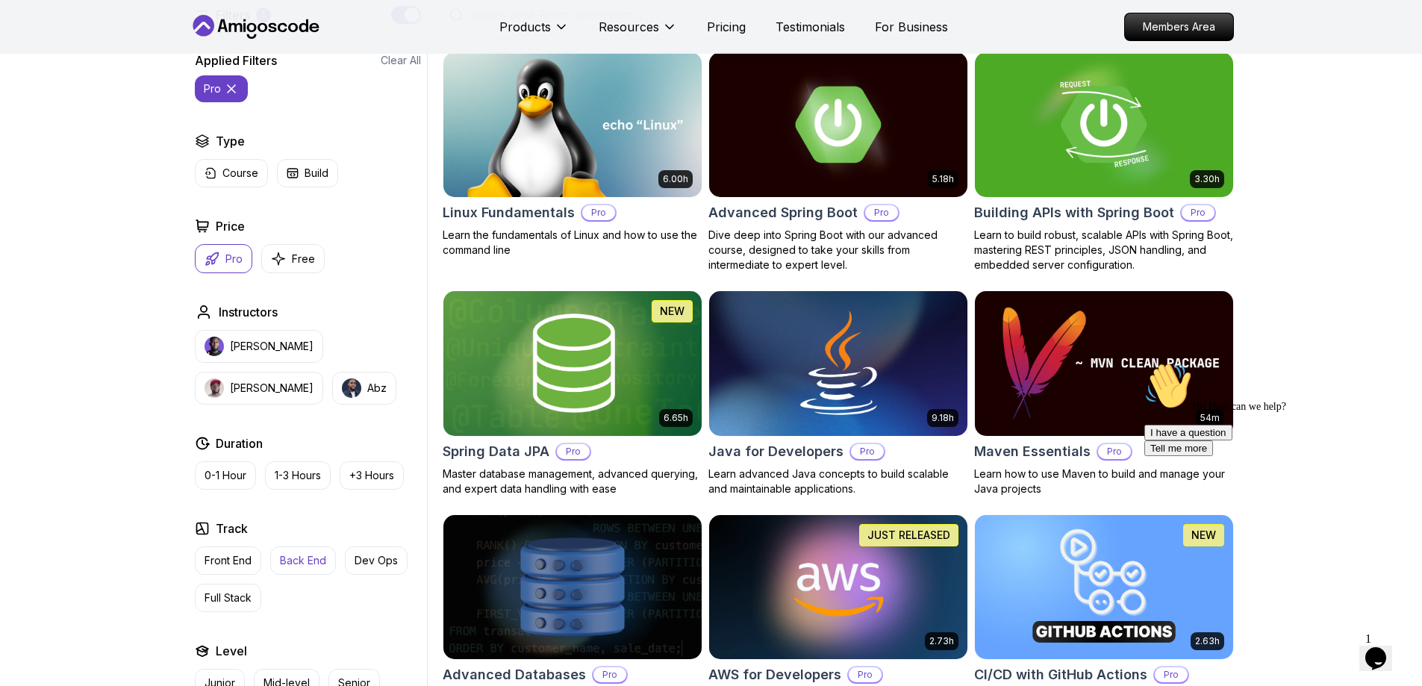
click at [308, 559] on p "Back End" at bounding box center [303, 560] width 46 height 15
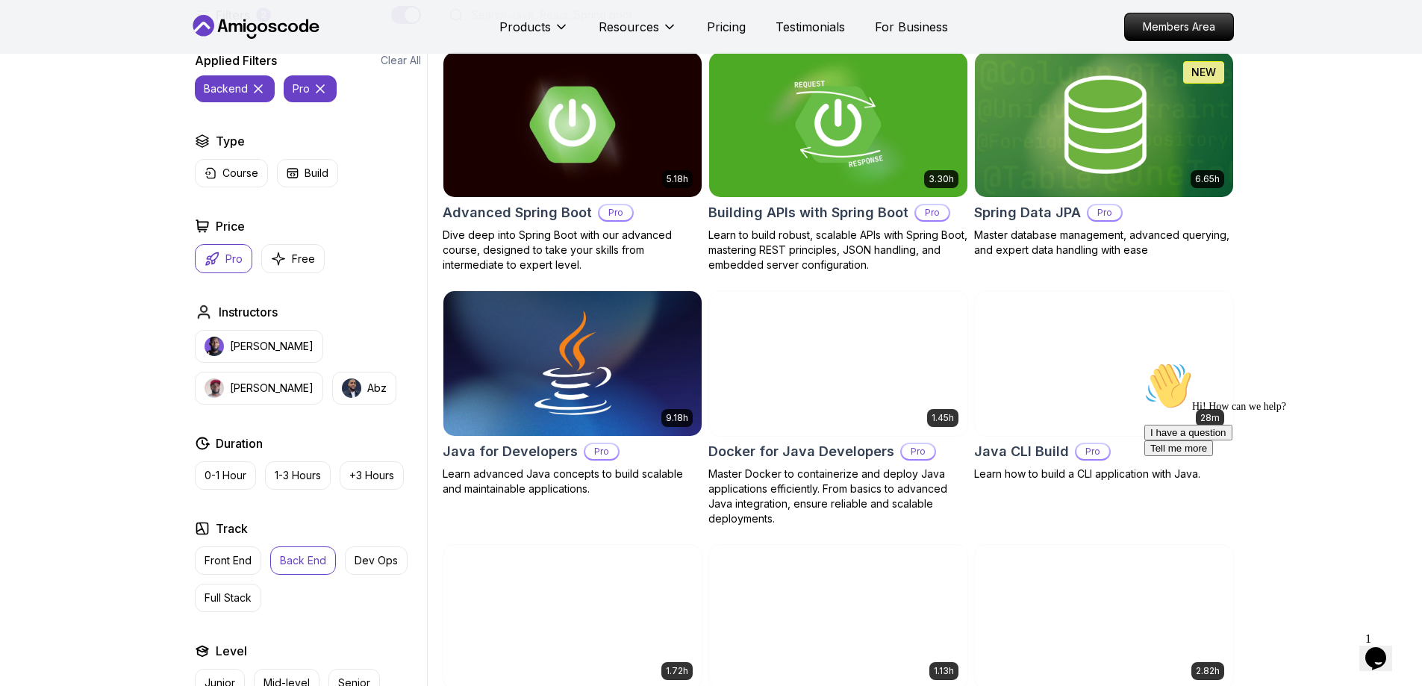
click at [308, 559] on p "Back End" at bounding box center [303, 560] width 46 height 15
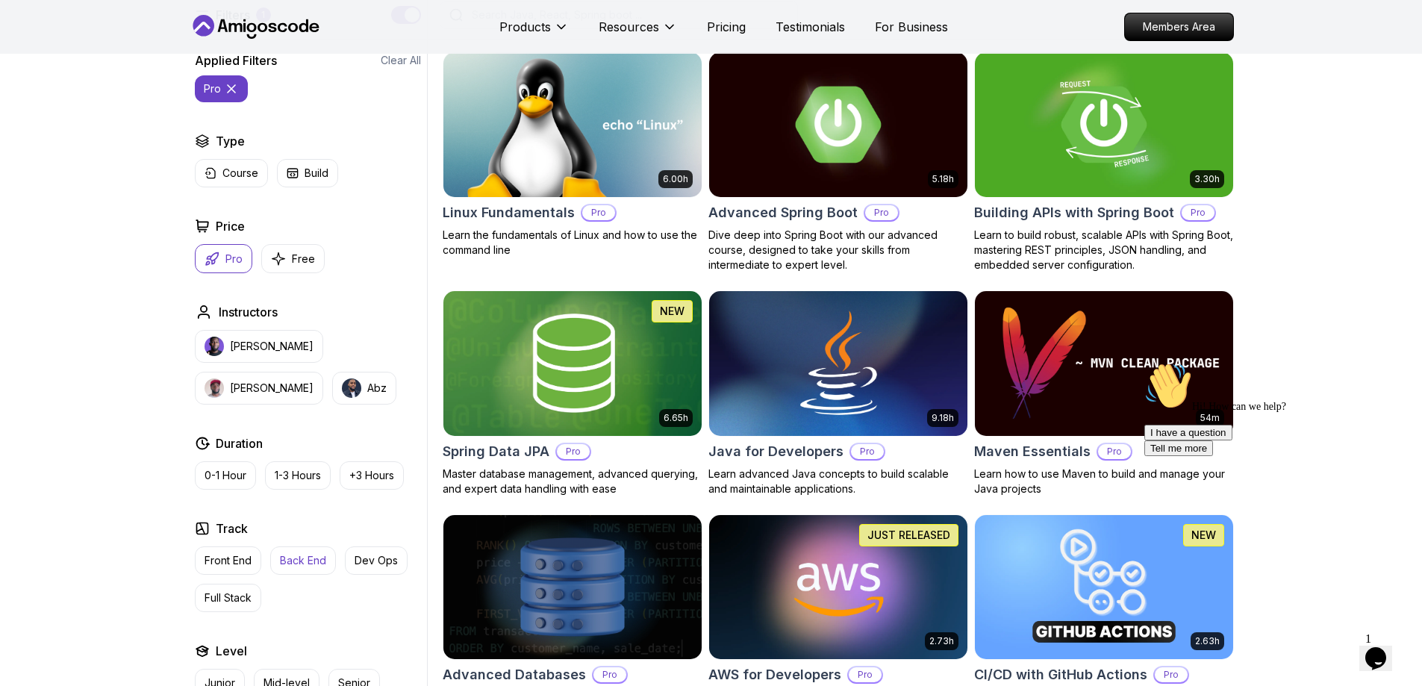
click at [308, 559] on p "Back End" at bounding box center [303, 560] width 46 height 15
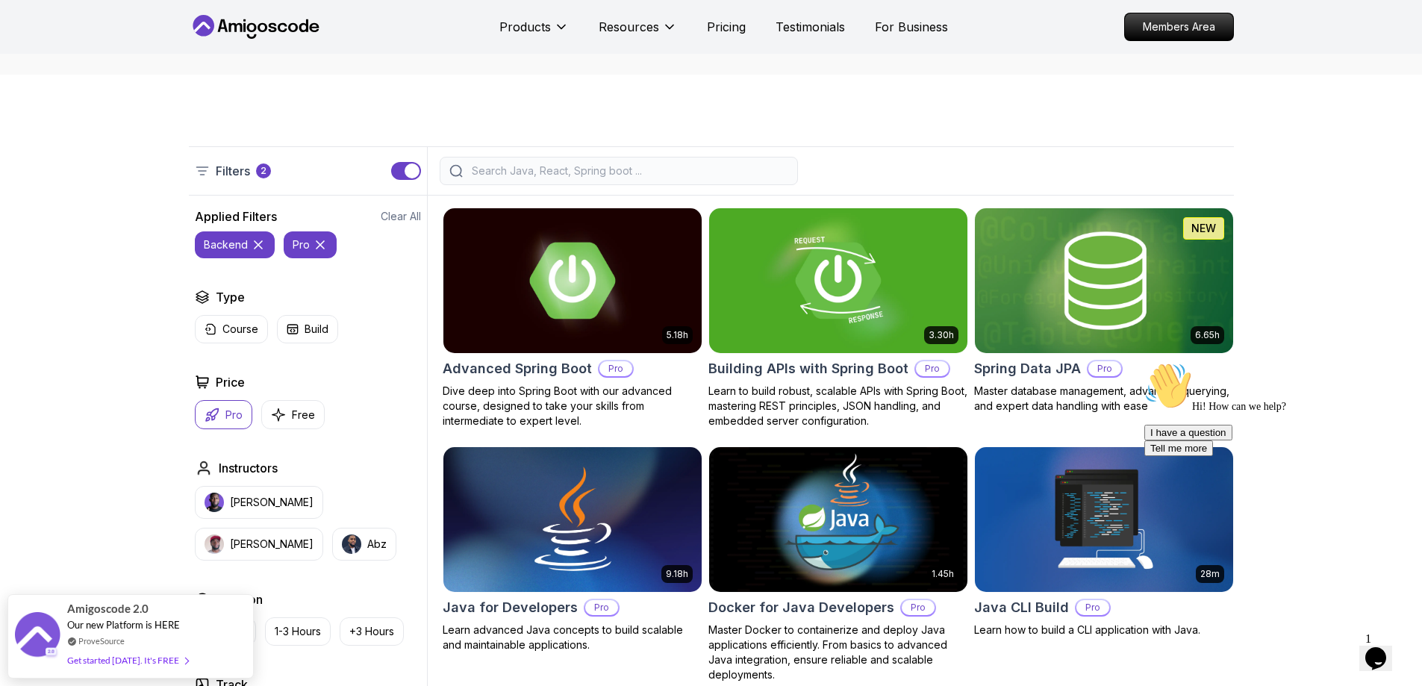
scroll to position [256, 0]
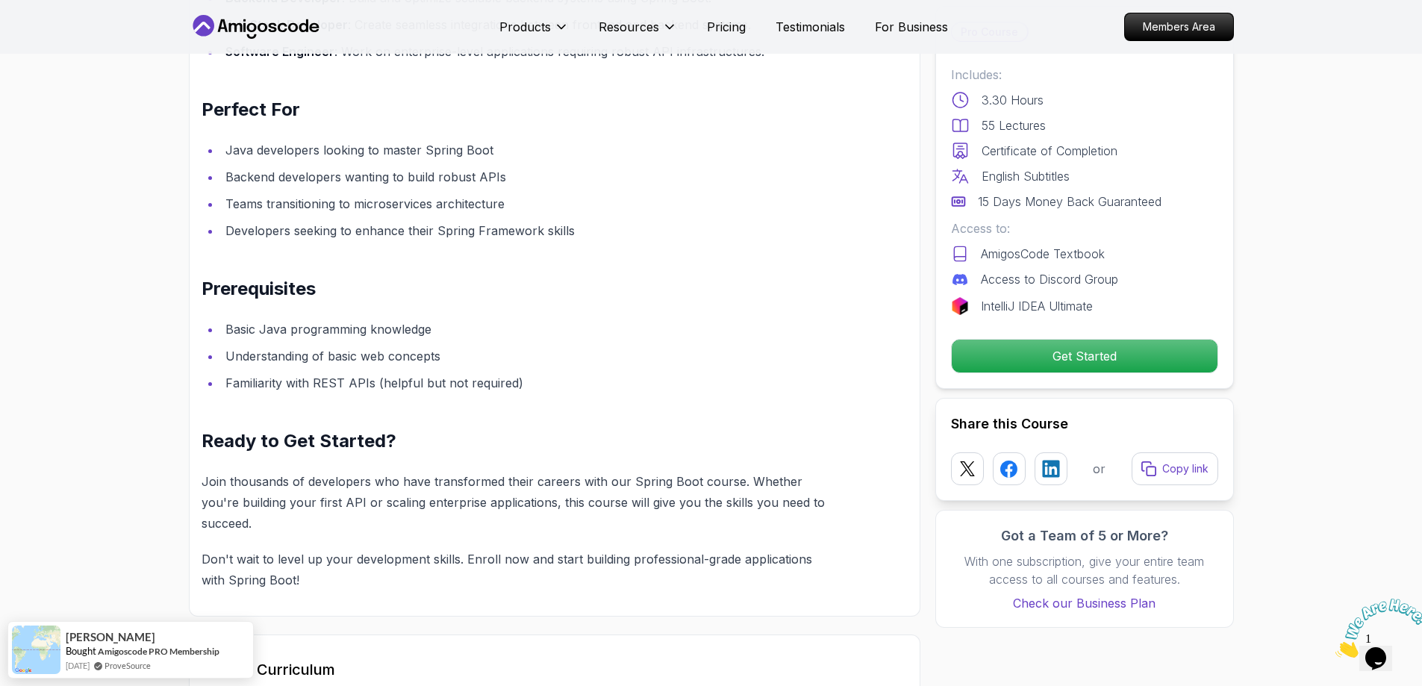
scroll to position [874, 0]
